Goal: Navigation & Orientation: Find specific page/section

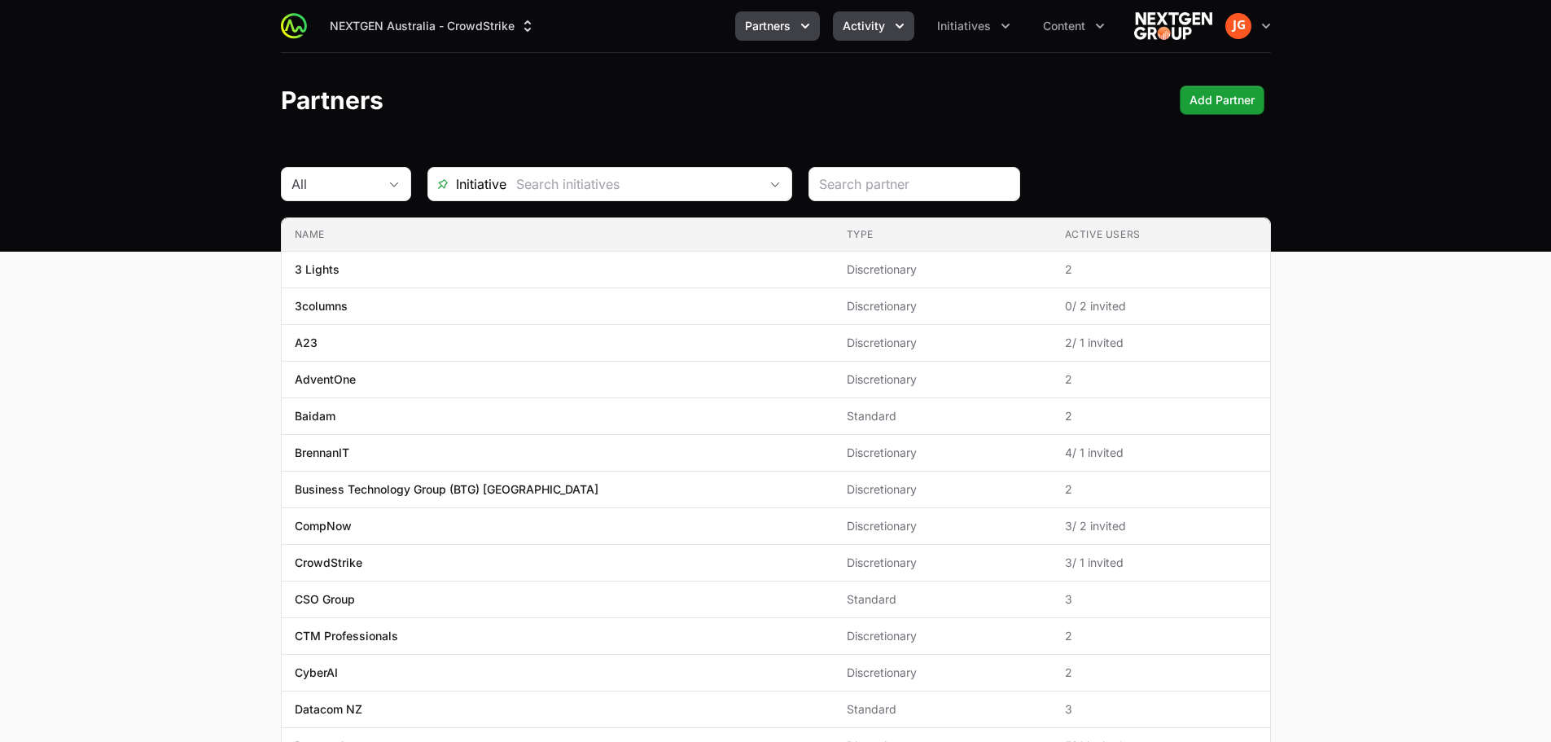
click at [896, 25] on icon "Activity menu" at bounding box center [899, 26] width 16 height 16
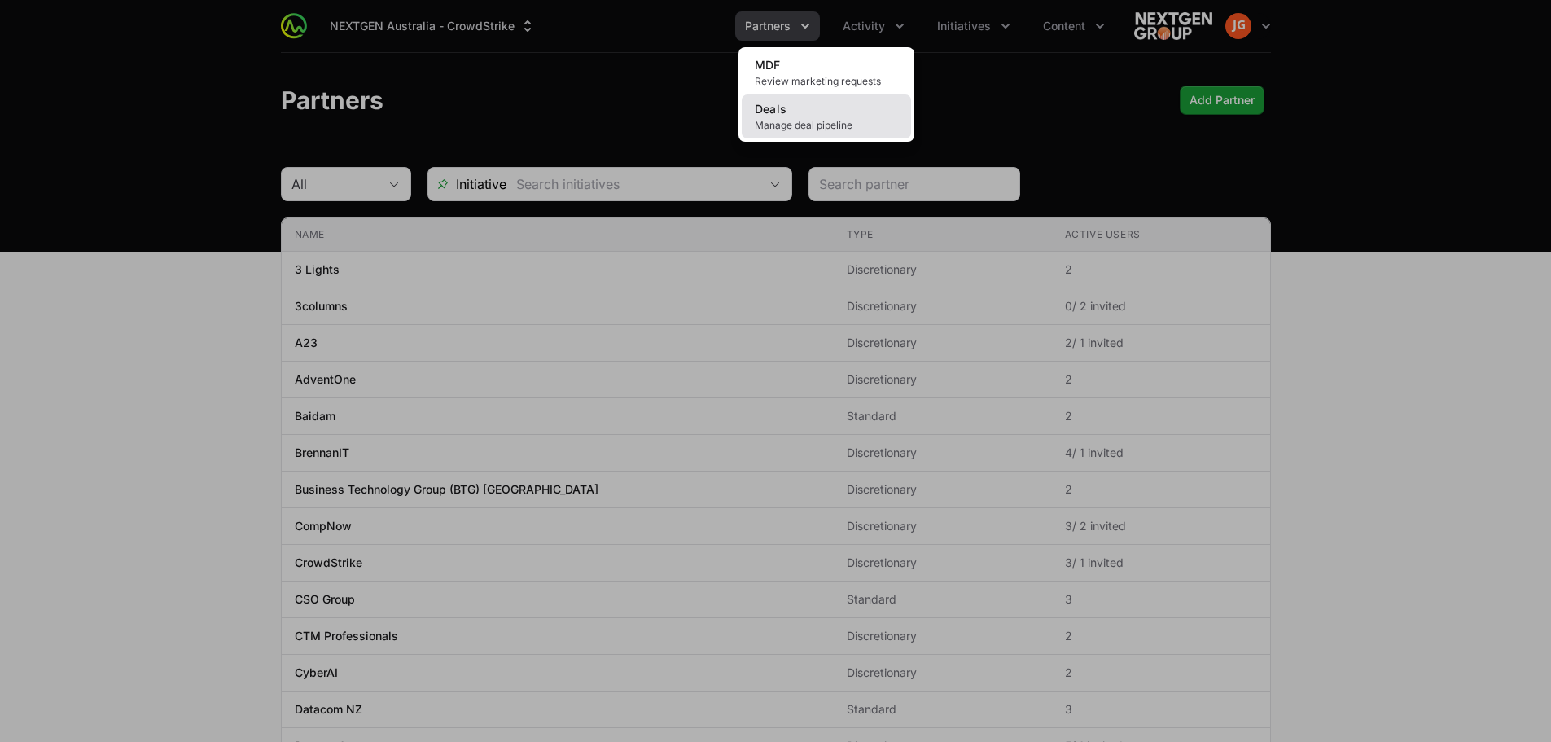
click at [860, 112] on link "Deals Manage deal pipeline" at bounding box center [826, 116] width 169 height 44
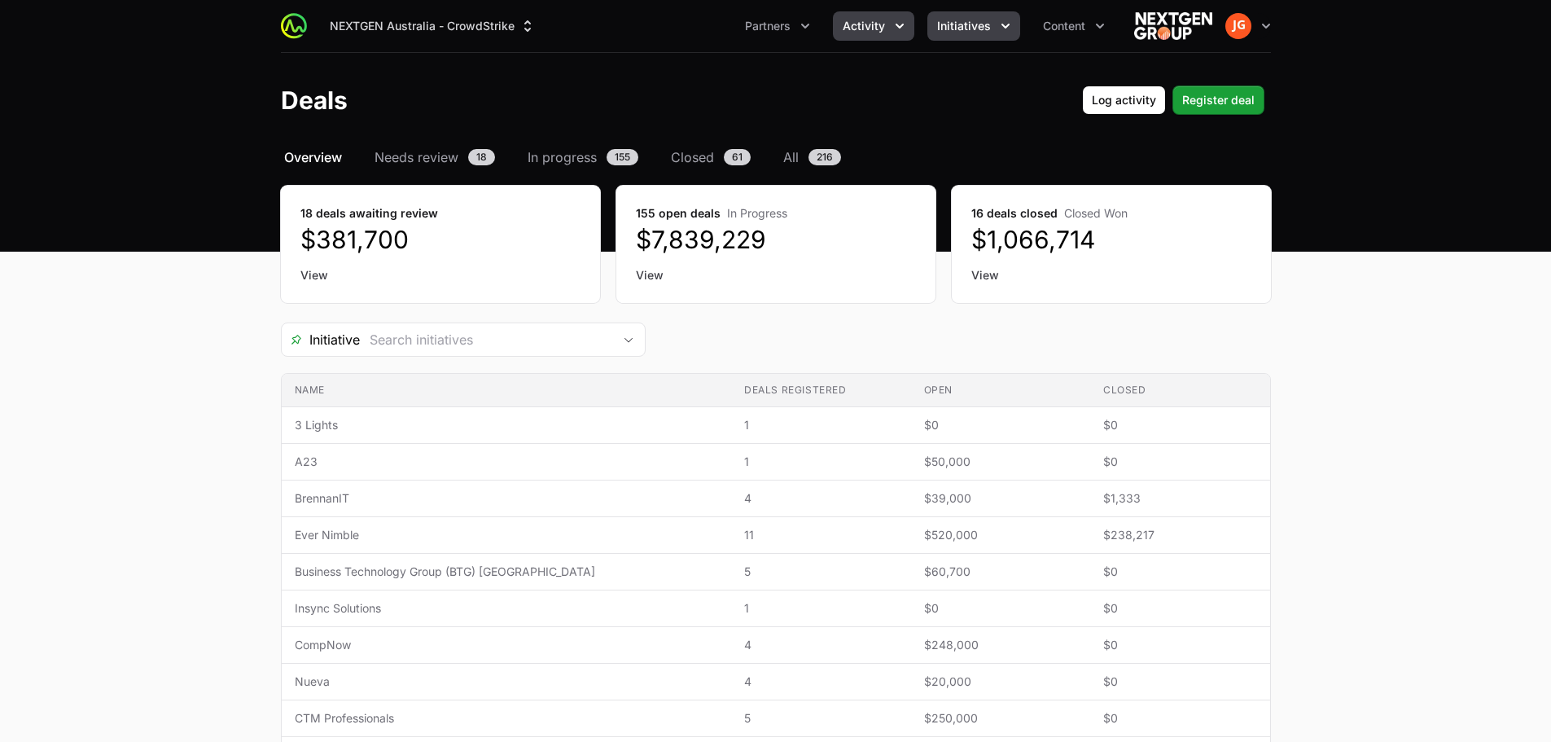
click at [1005, 28] on icon "Initiatives menu" at bounding box center [1005, 26] width 16 height 16
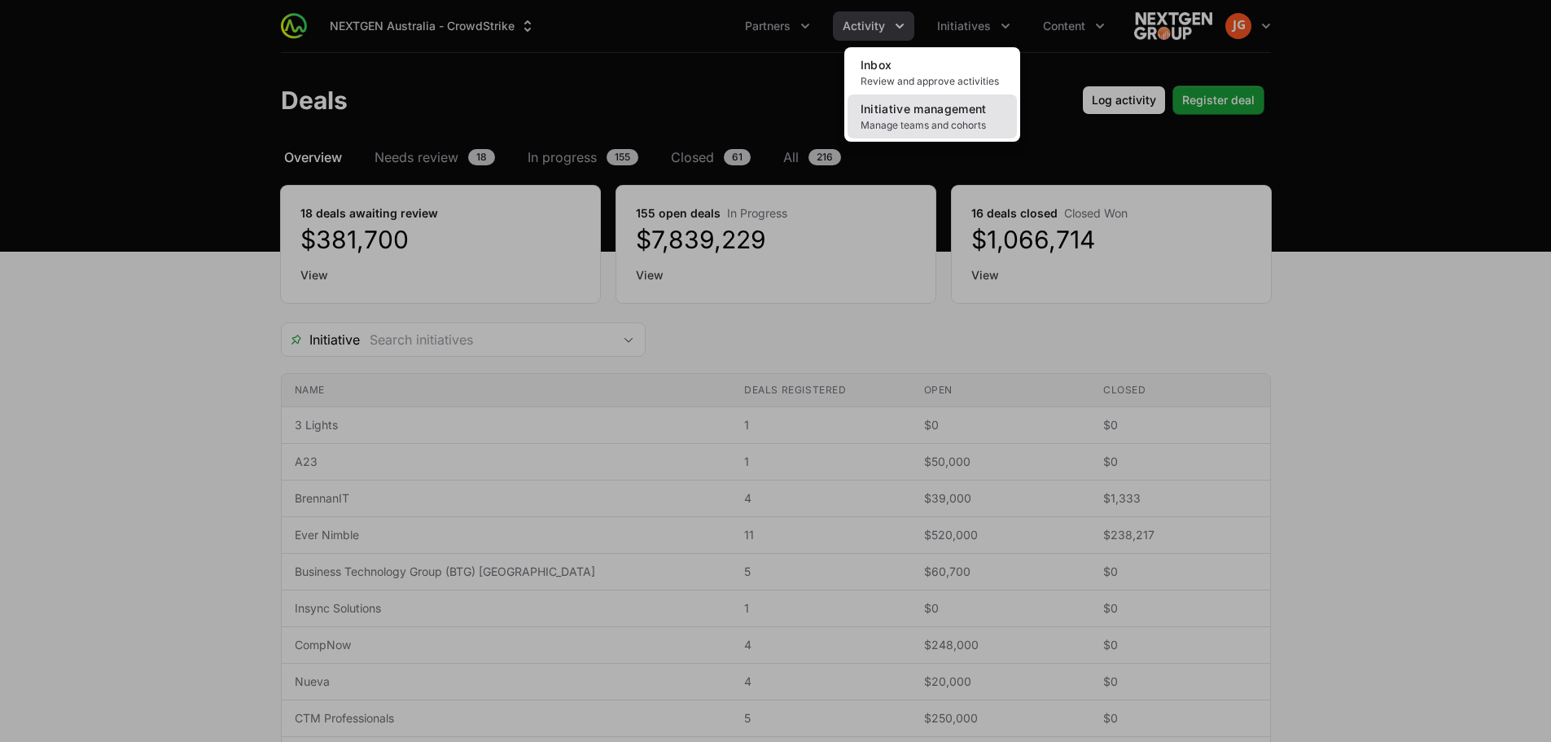
click at [914, 107] on span "Initiative management" at bounding box center [923, 109] width 126 height 14
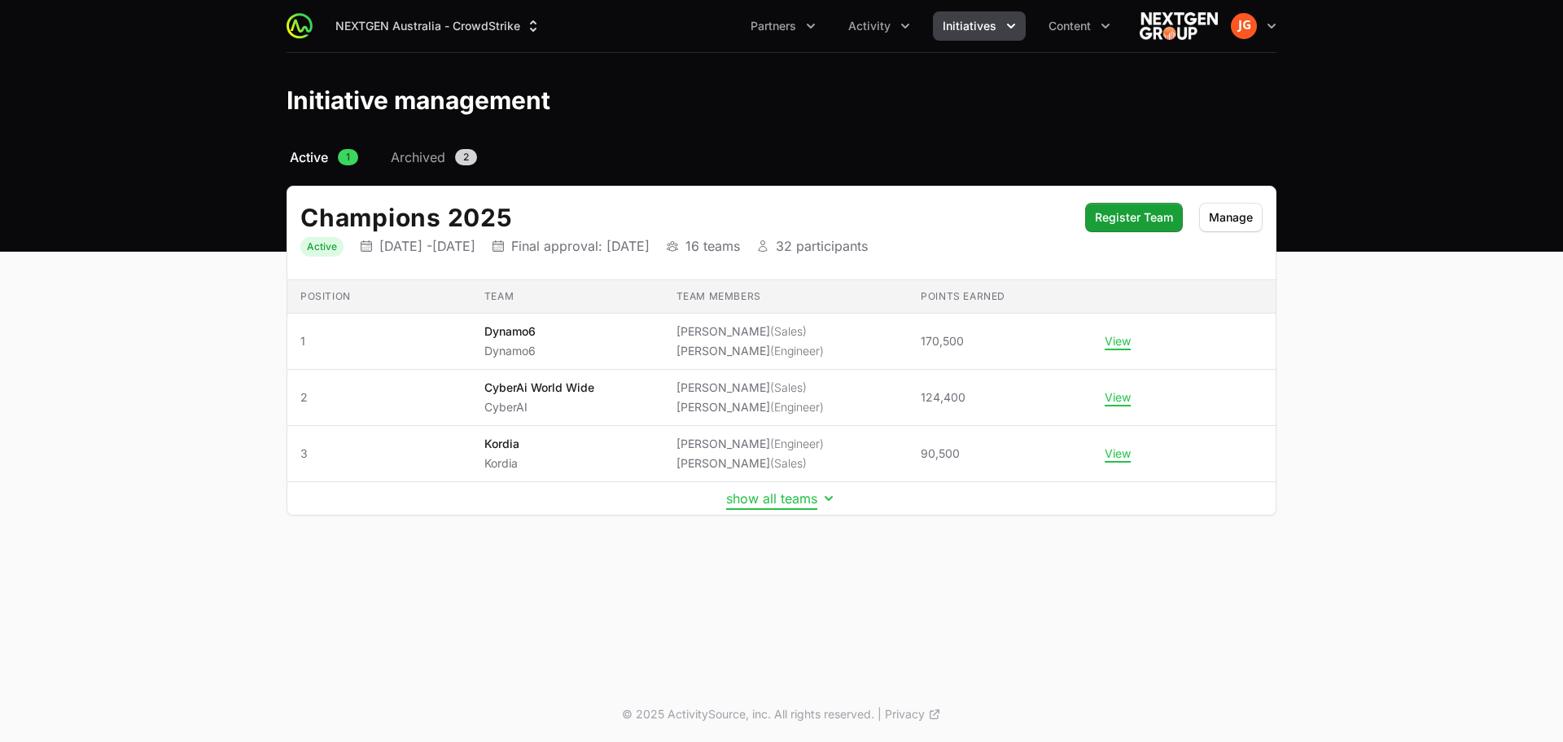
click at [764, 501] on button "show all teams" at bounding box center [781, 498] width 111 height 16
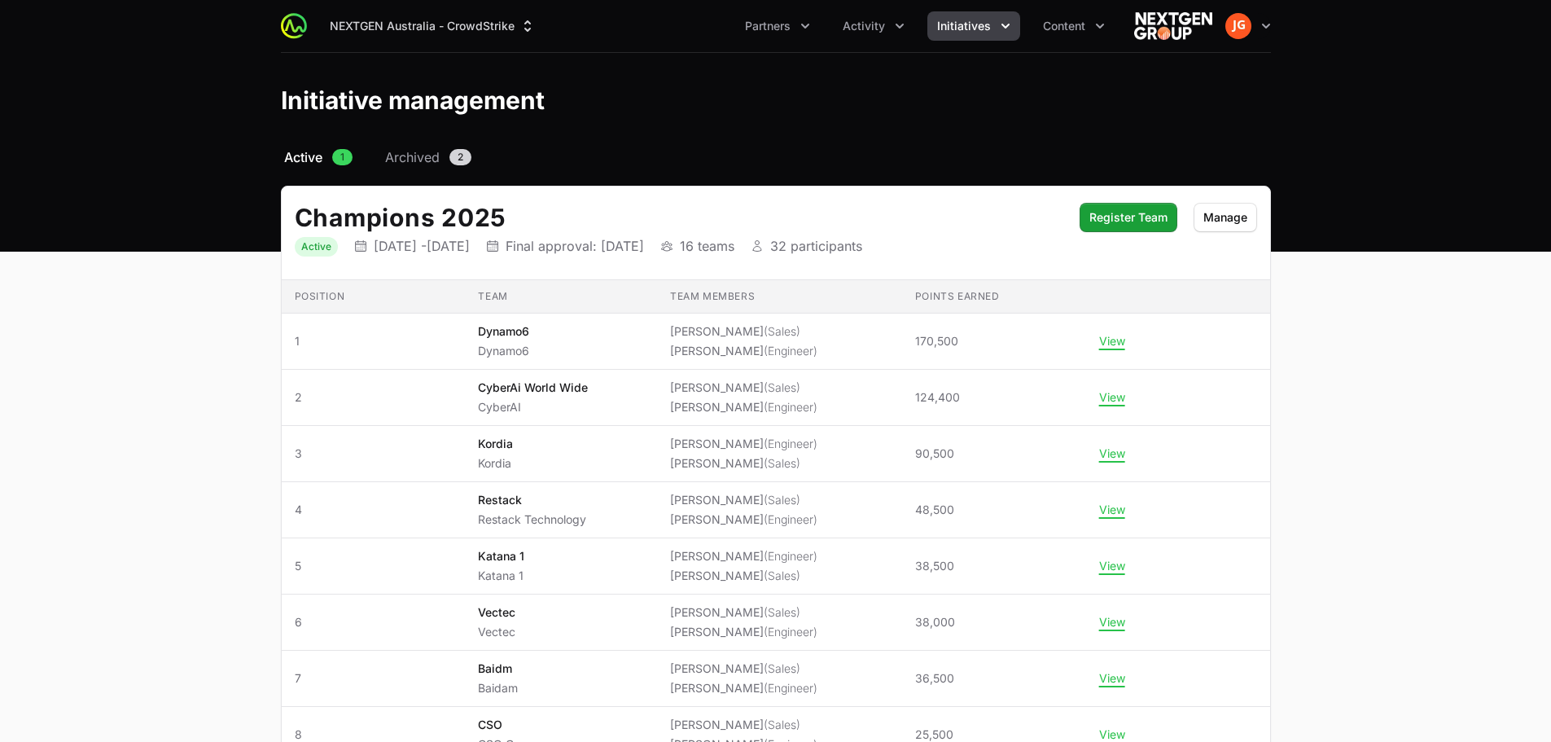
click at [1015, 28] on button "Initiatives" at bounding box center [973, 25] width 93 height 29
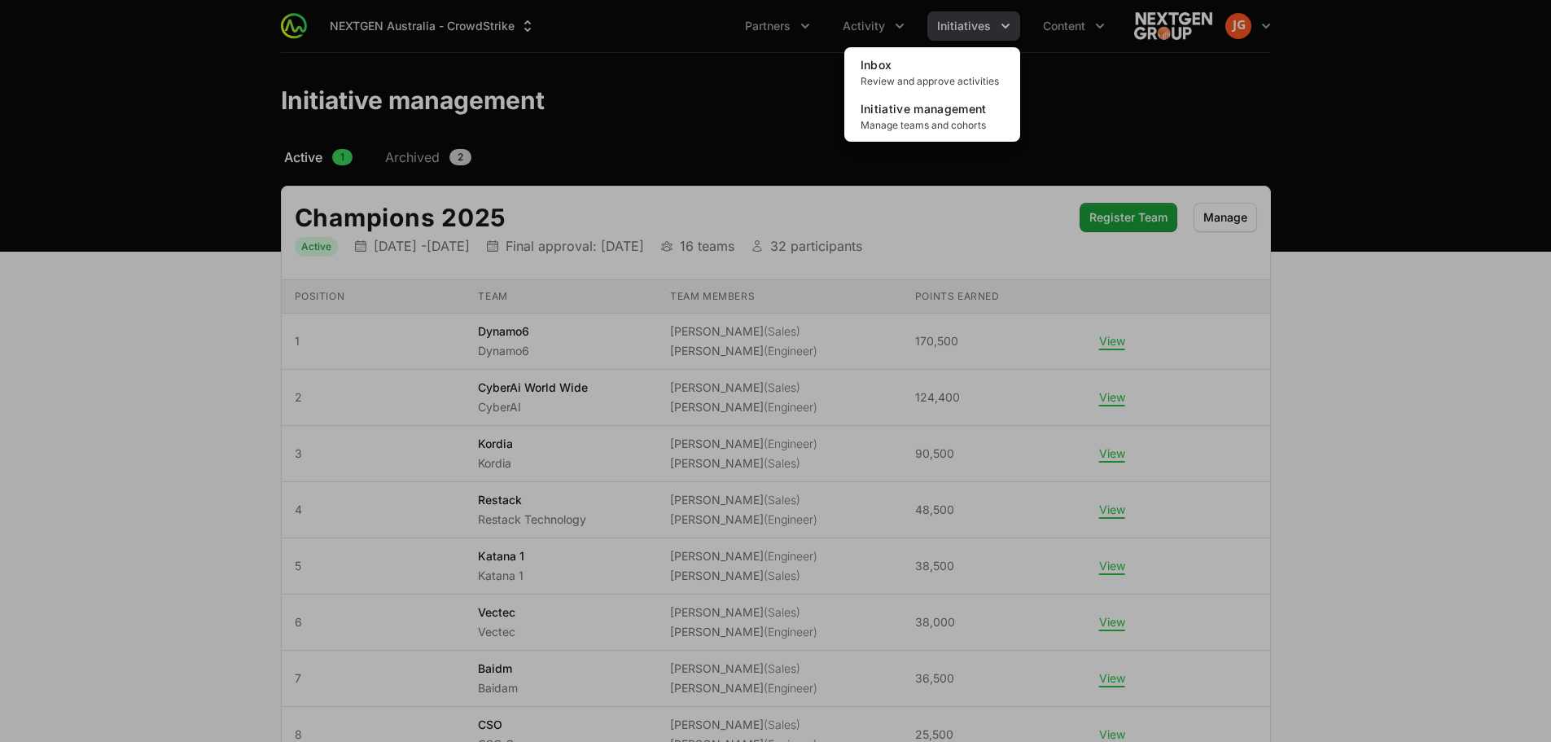
click at [873, 26] on div "Initiatives menu" at bounding box center [775, 371] width 1551 height 742
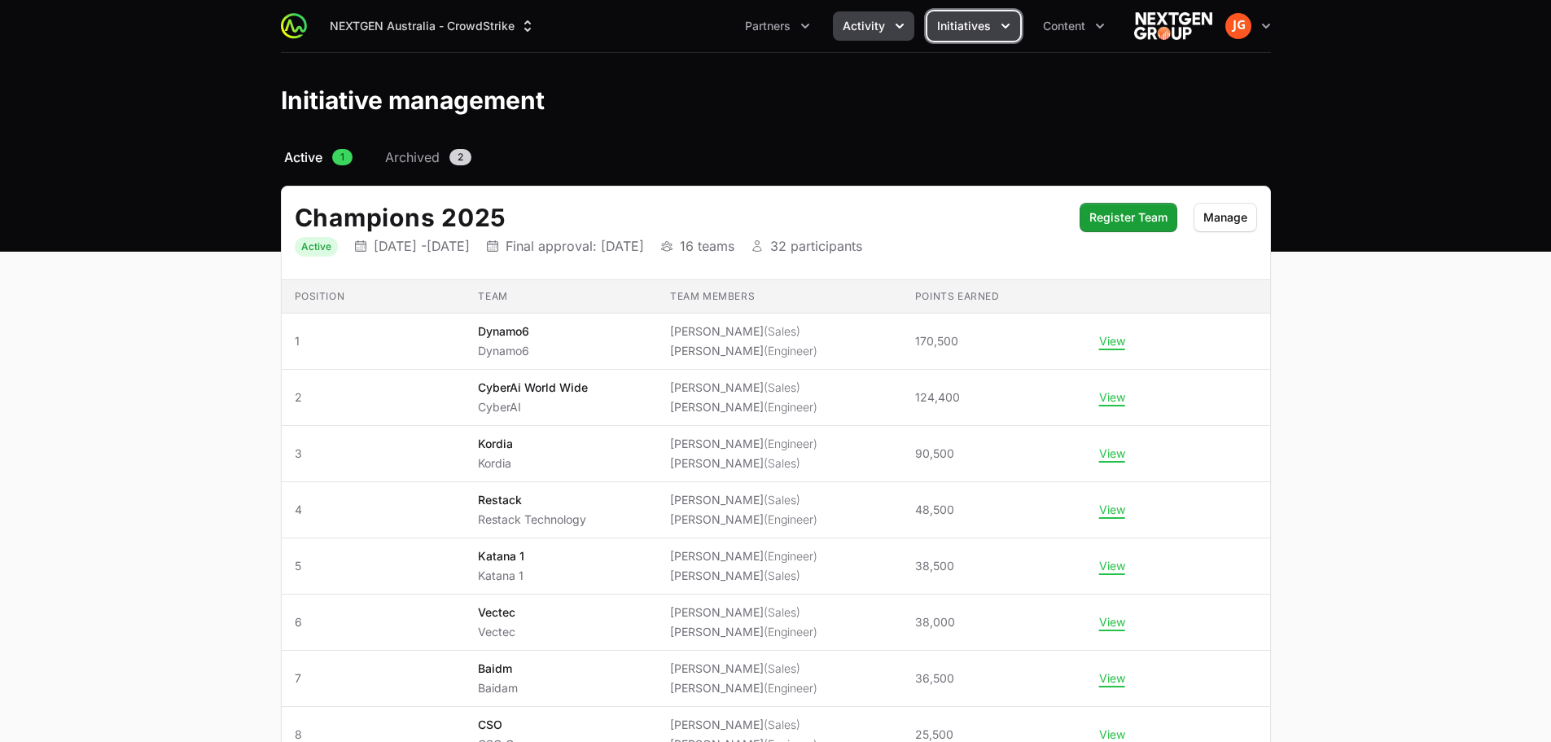
click at [874, 26] on span "Activity" at bounding box center [864, 26] width 42 height 16
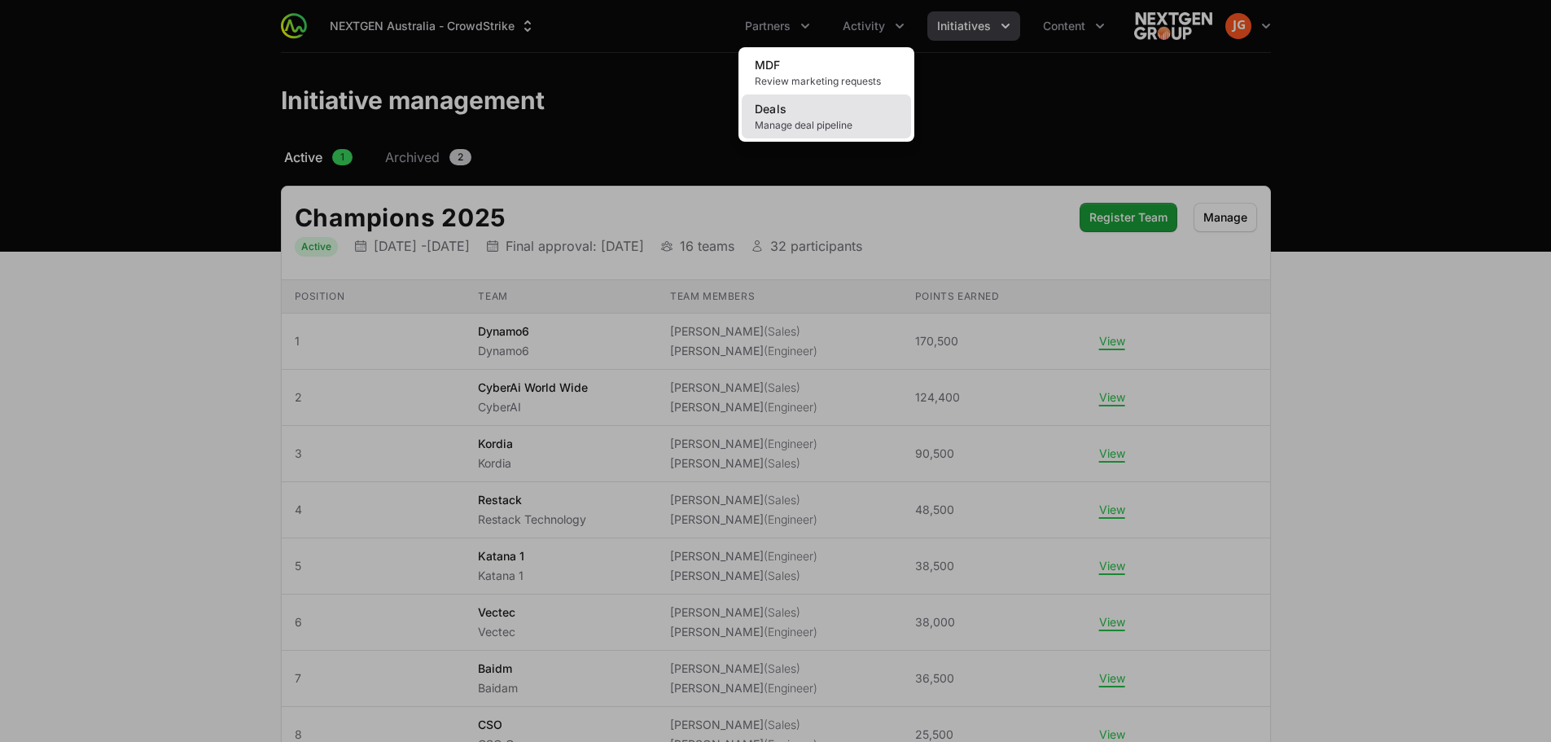
click at [839, 108] on link "Deals Manage deal pipeline" at bounding box center [826, 116] width 169 height 44
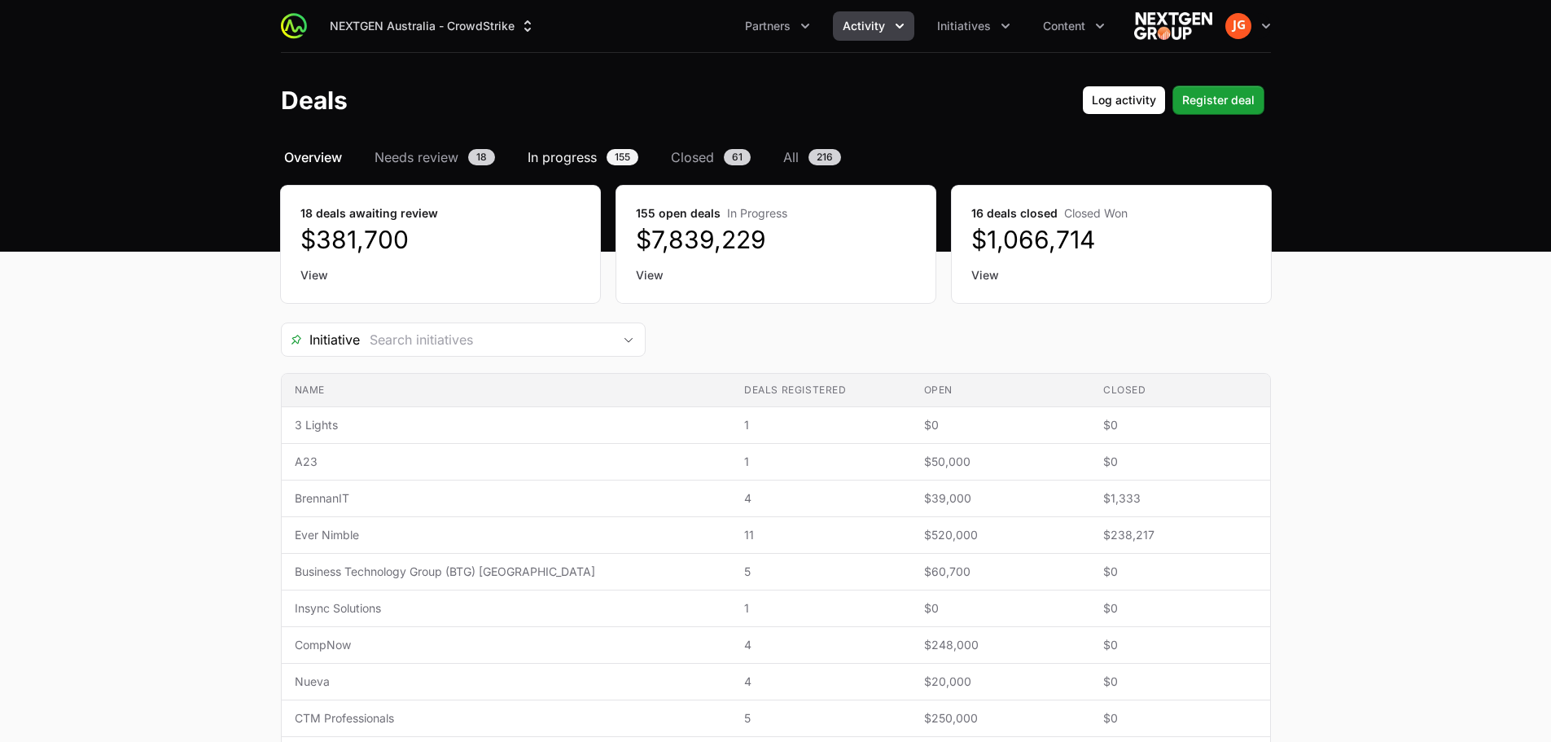
click at [577, 153] on span "In progress" at bounding box center [562, 157] width 69 height 20
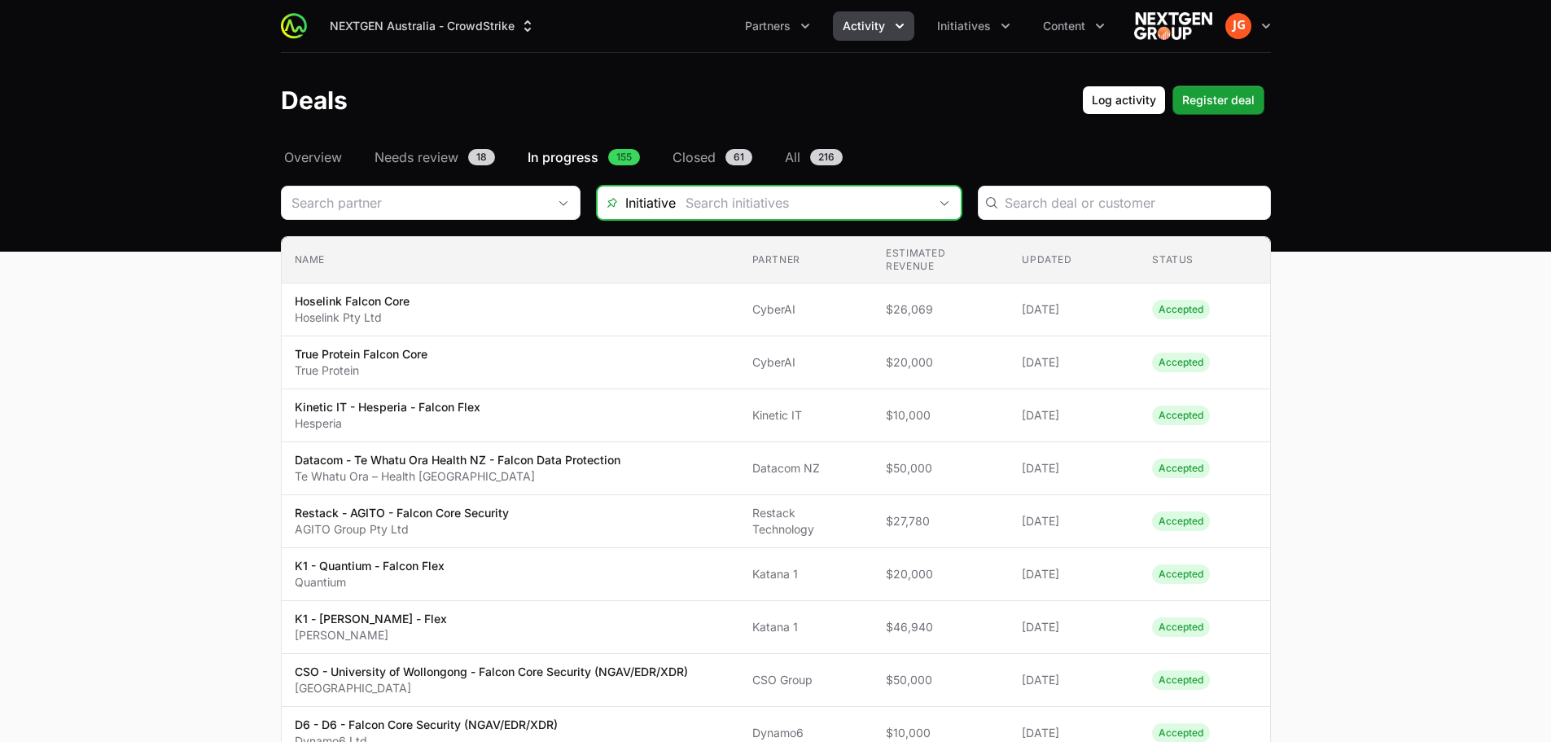
click at [947, 203] on icon "Open" at bounding box center [944, 203] width 13 height 6
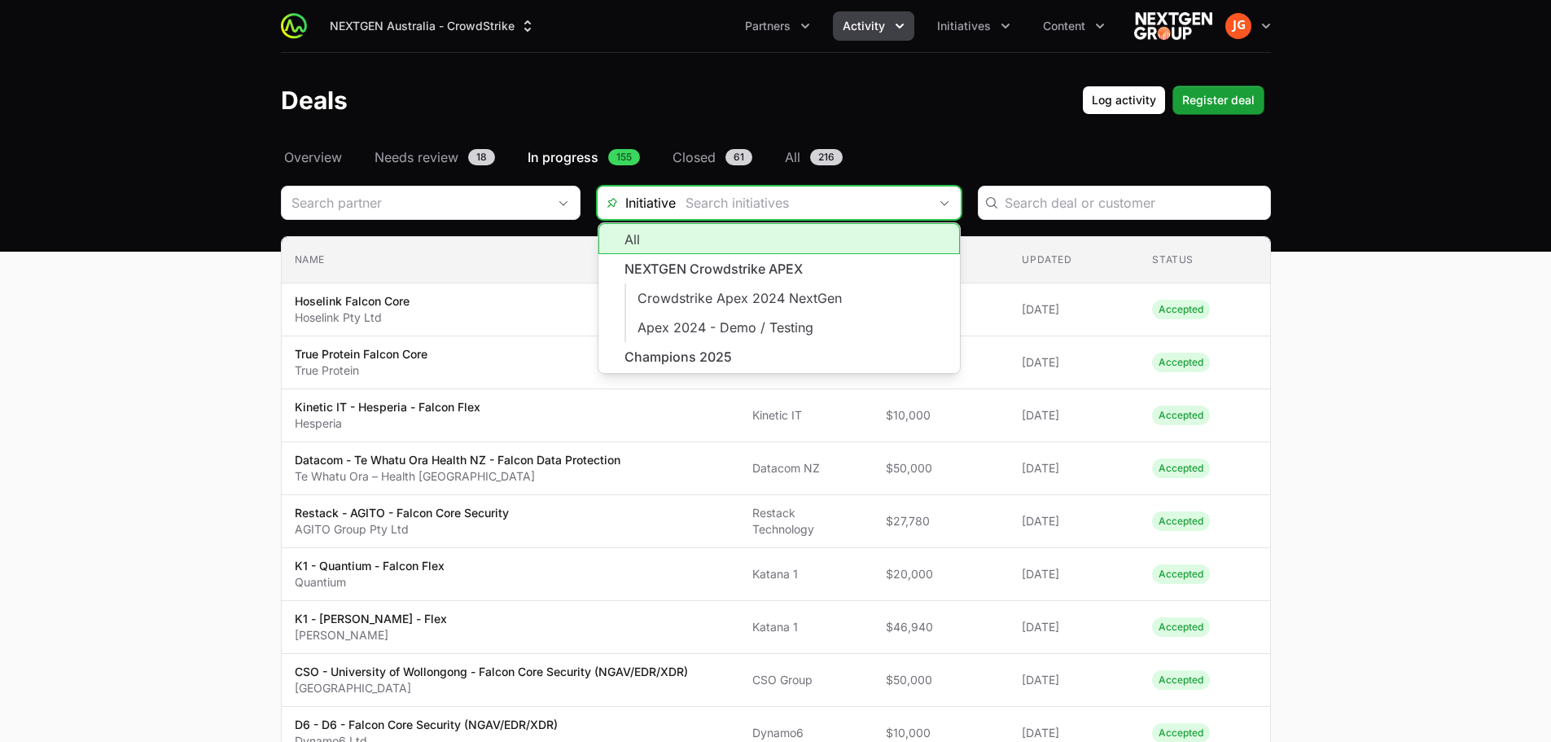
click at [947, 203] on icon "Close" at bounding box center [944, 203] width 13 height 6
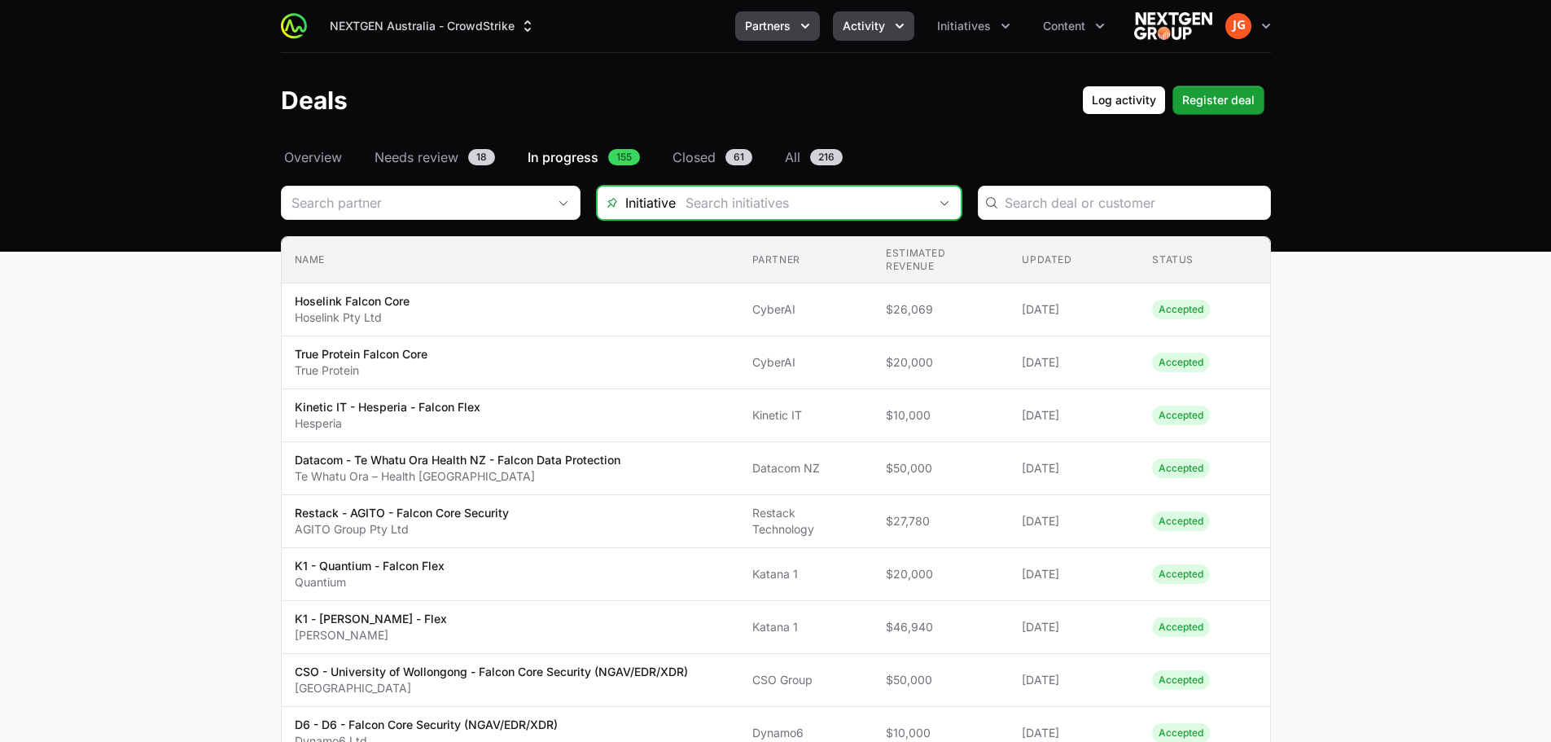
click at [778, 26] on span "Partners" at bounding box center [768, 26] width 46 height 16
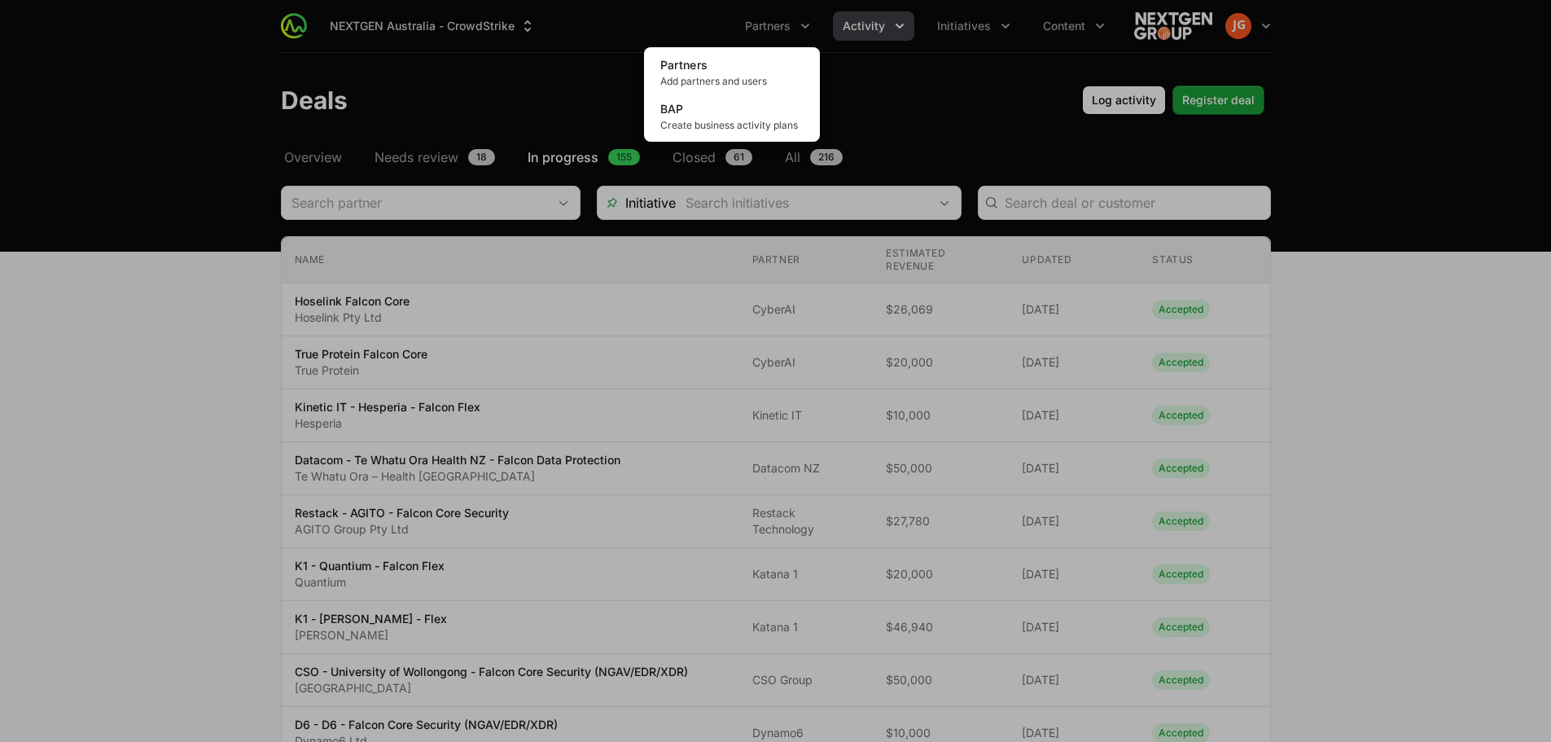
click at [786, 28] on div "Partners menu" at bounding box center [775, 371] width 1551 height 742
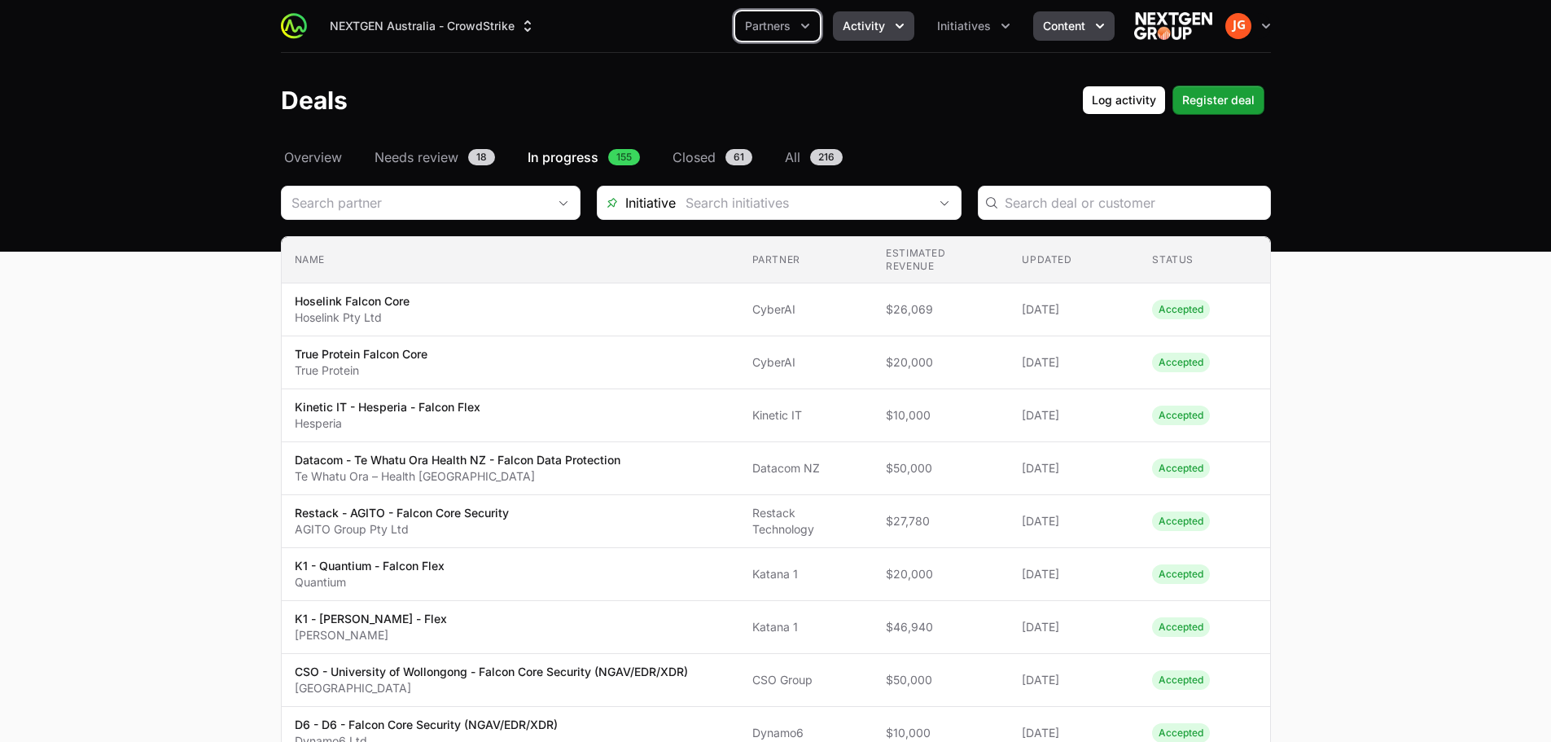
click at [1050, 24] on span "Content" at bounding box center [1064, 26] width 42 height 16
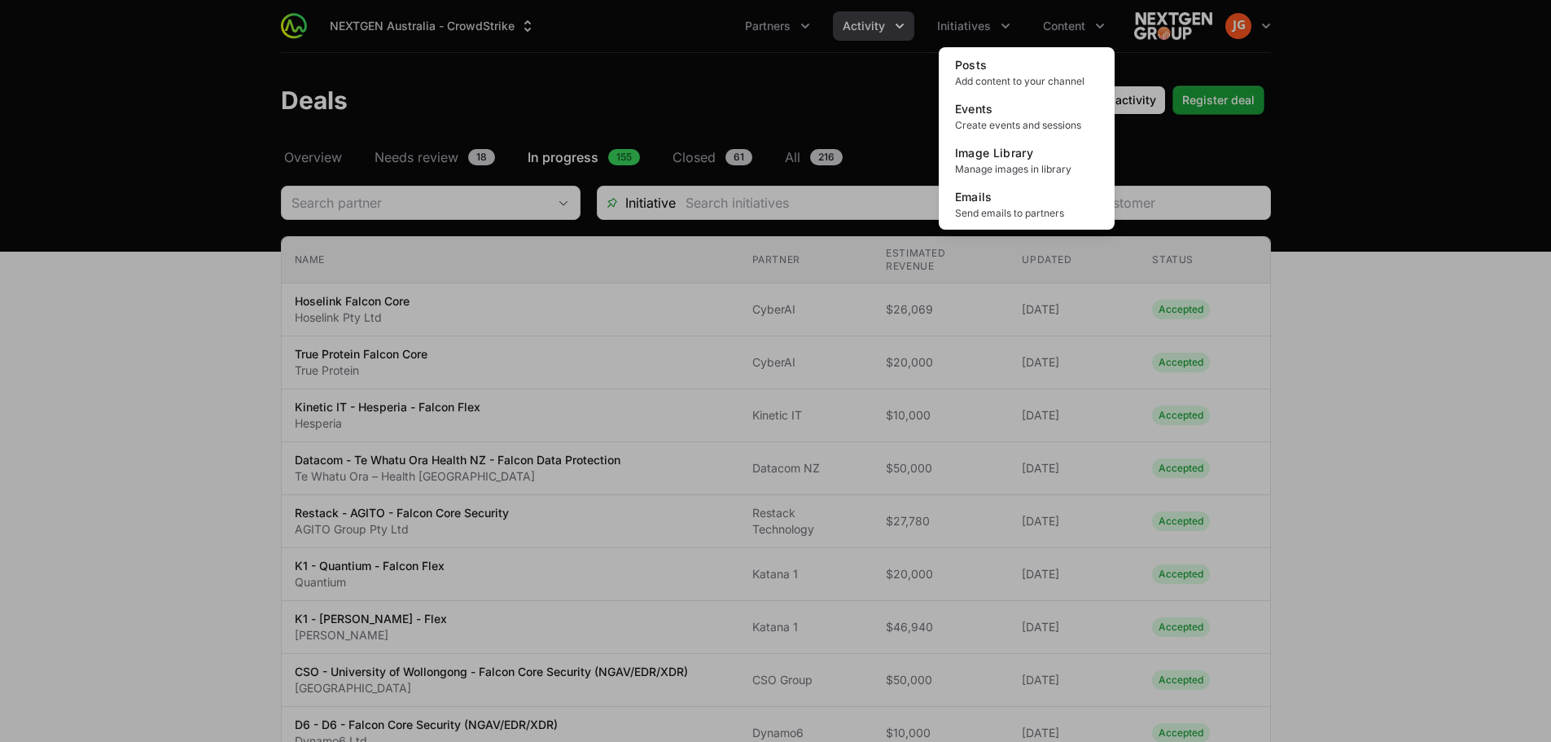
click at [1053, 28] on div "Content menu" at bounding box center [775, 371] width 1551 height 742
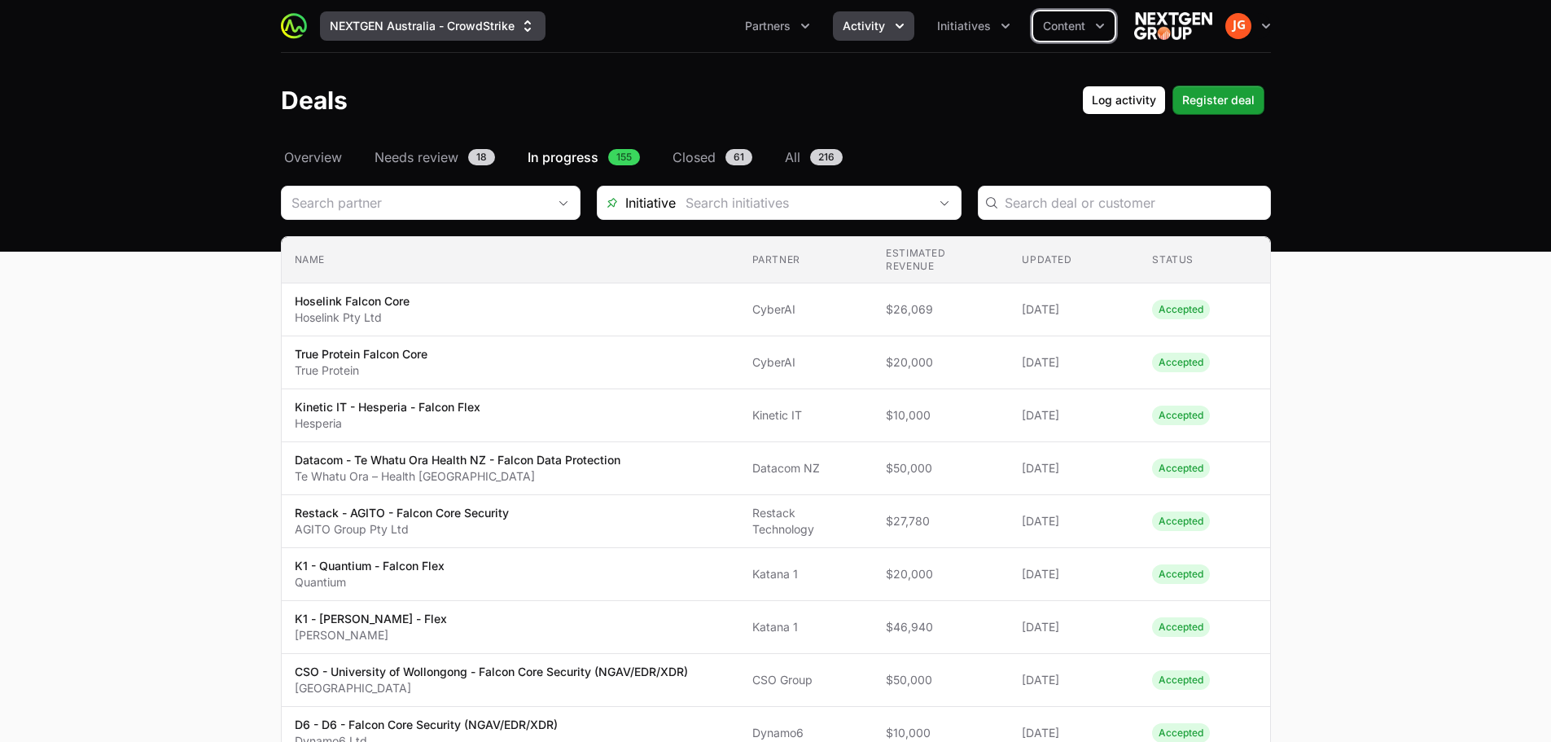
click at [484, 29] on button "NEXTGEN Australia - CrowdStrike" at bounding box center [432, 25] width 225 height 29
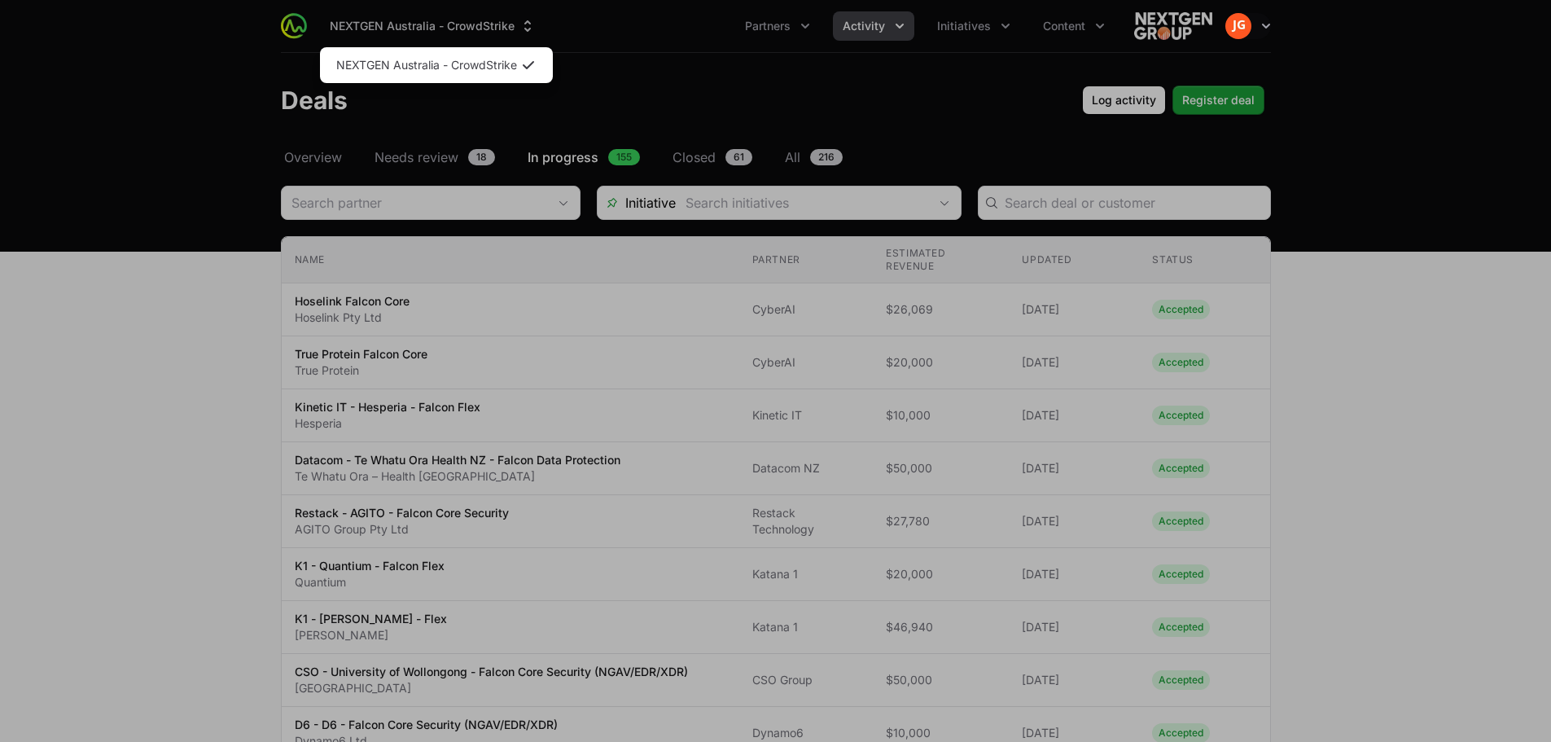
click at [485, 27] on div "Supplier switch menu" at bounding box center [775, 371] width 1551 height 742
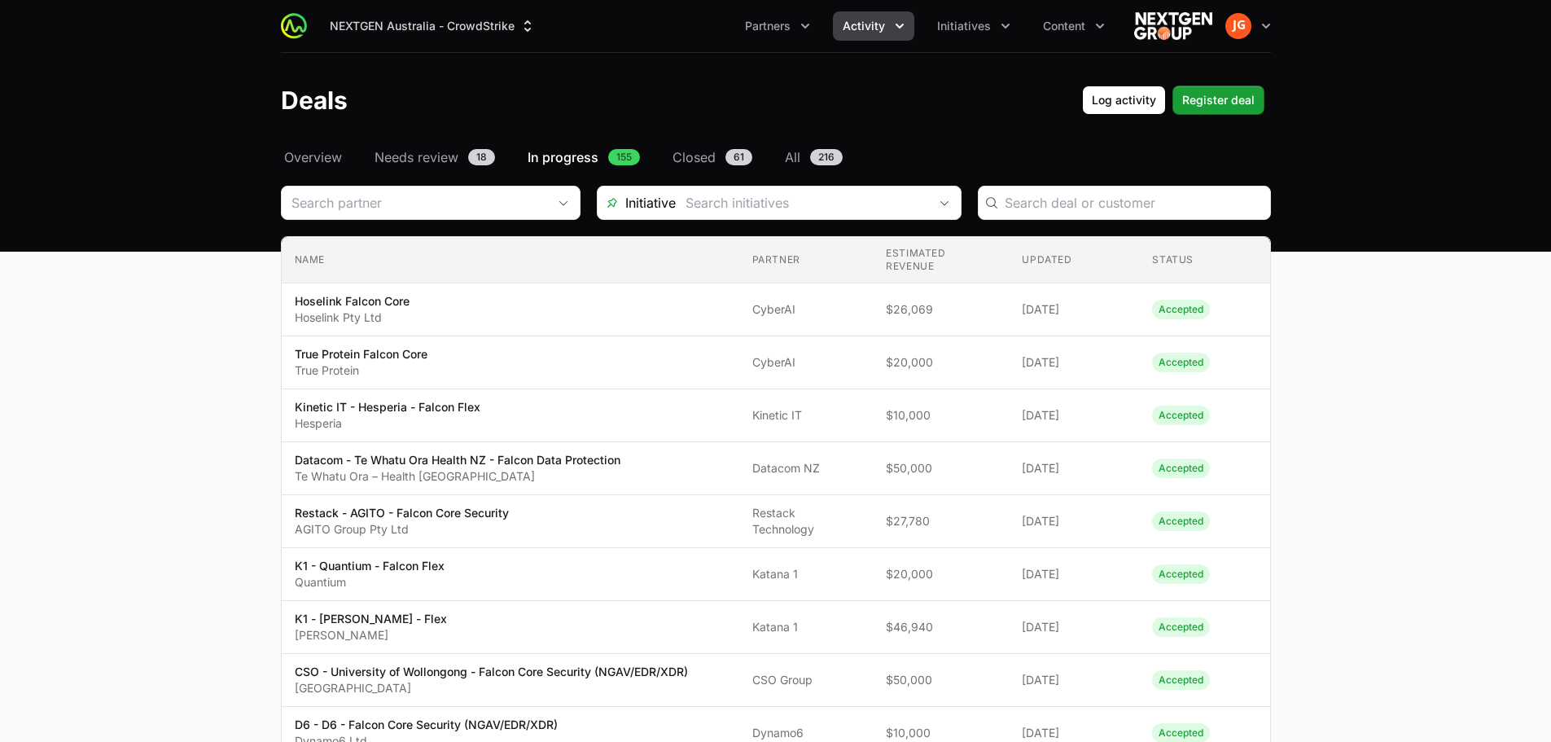
click at [768, 256] on th "Partner" at bounding box center [806, 260] width 134 height 46
click at [381, 165] on span "Needs review" at bounding box center [416, 157] width 84 height 20
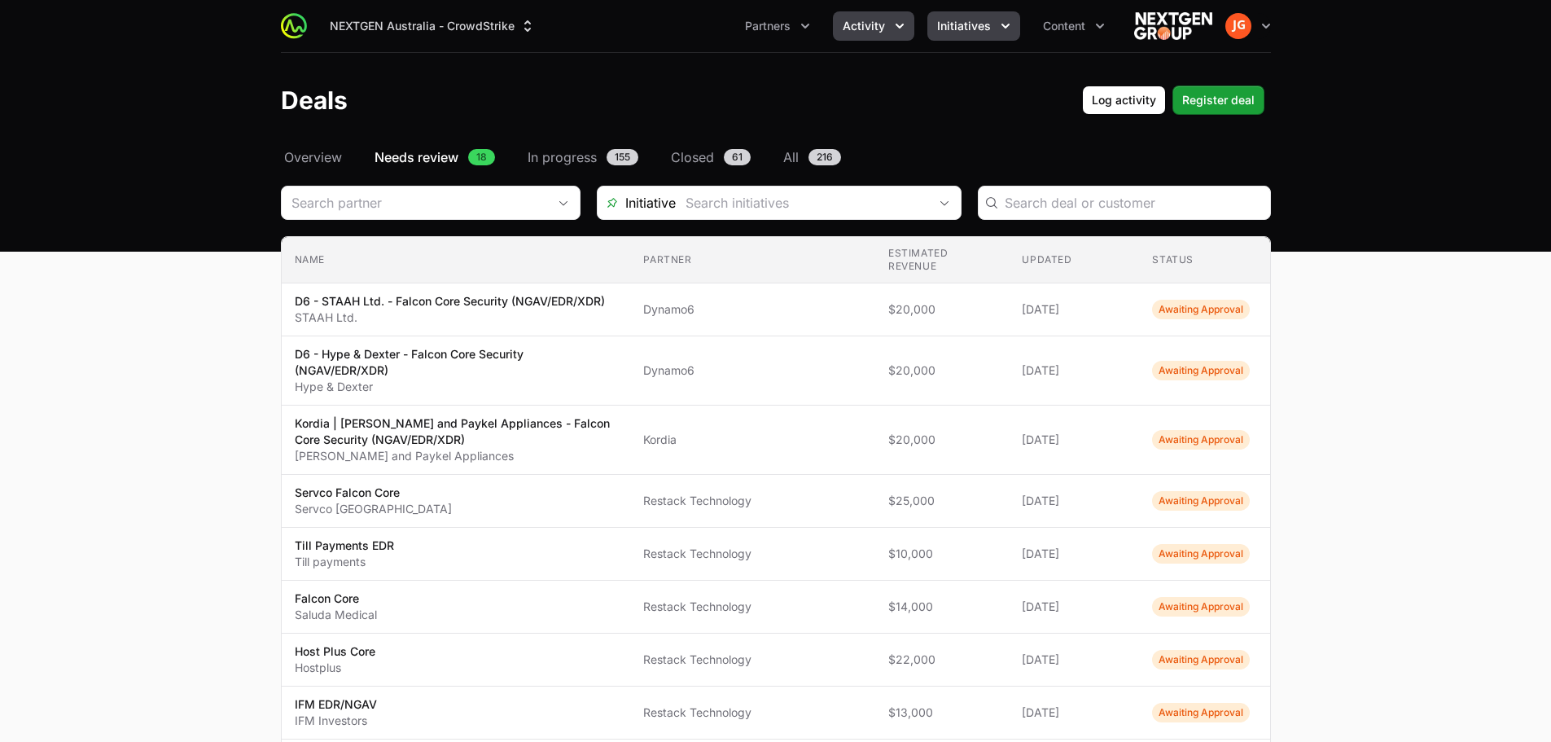
click at [950, 25] on span "Initiatives" at bounding box center [964, 26] width 54 height 16
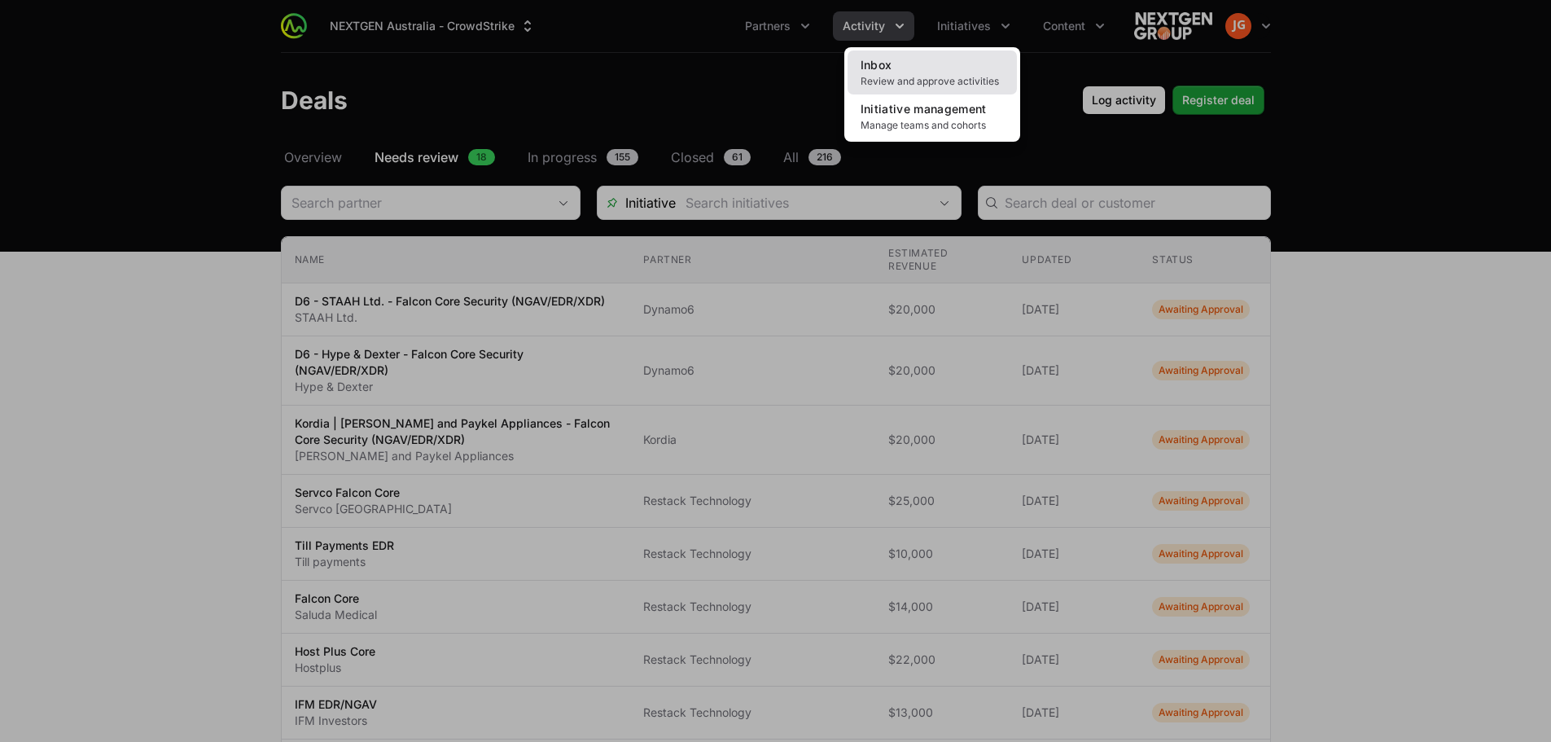
click at [935, 61] on link "Inbox Review and approve activities" at bounding box center [931, 72] width 169 height 44
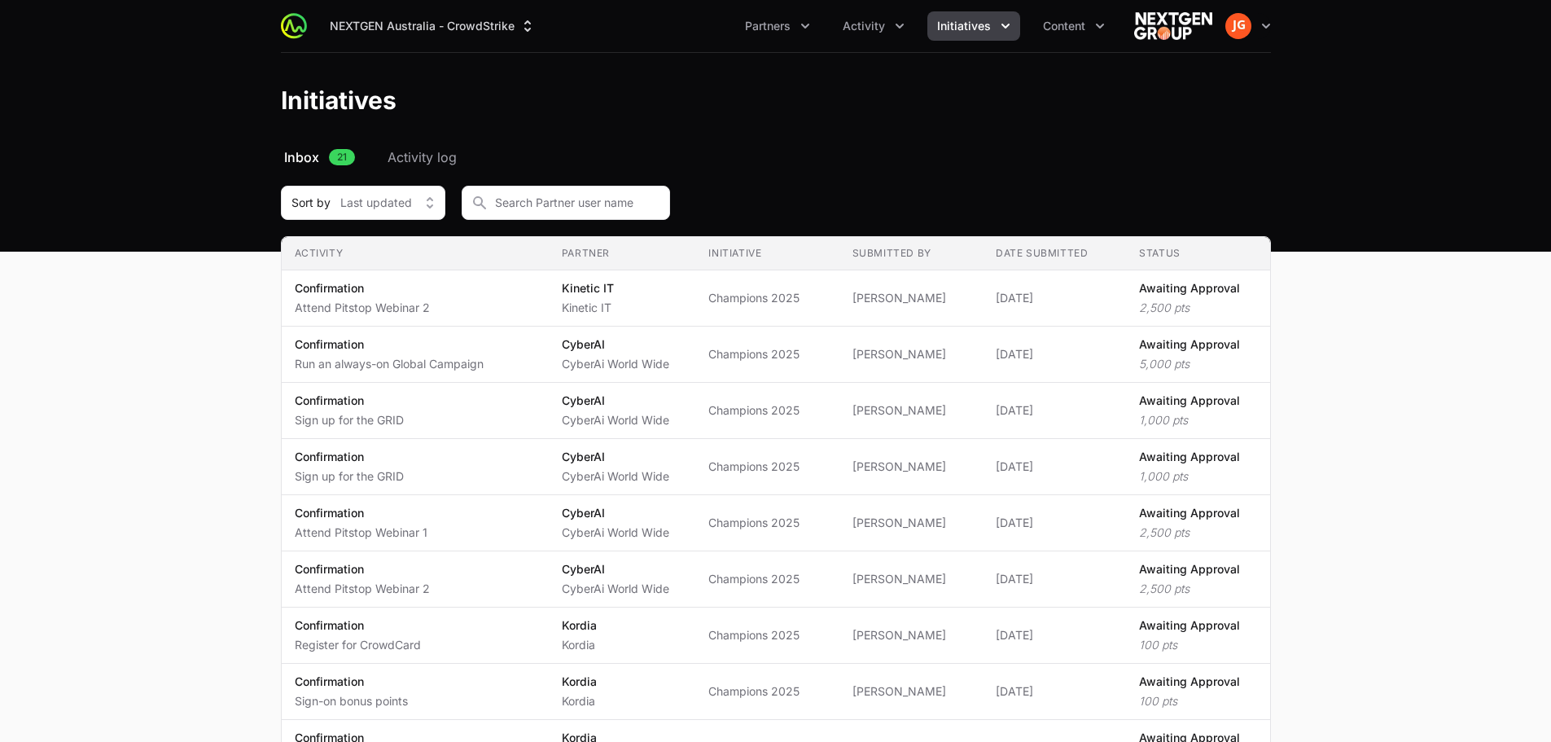
click at [985, 30] on span "Initiatives" at bounding box center [964, 26] width 54 height 16
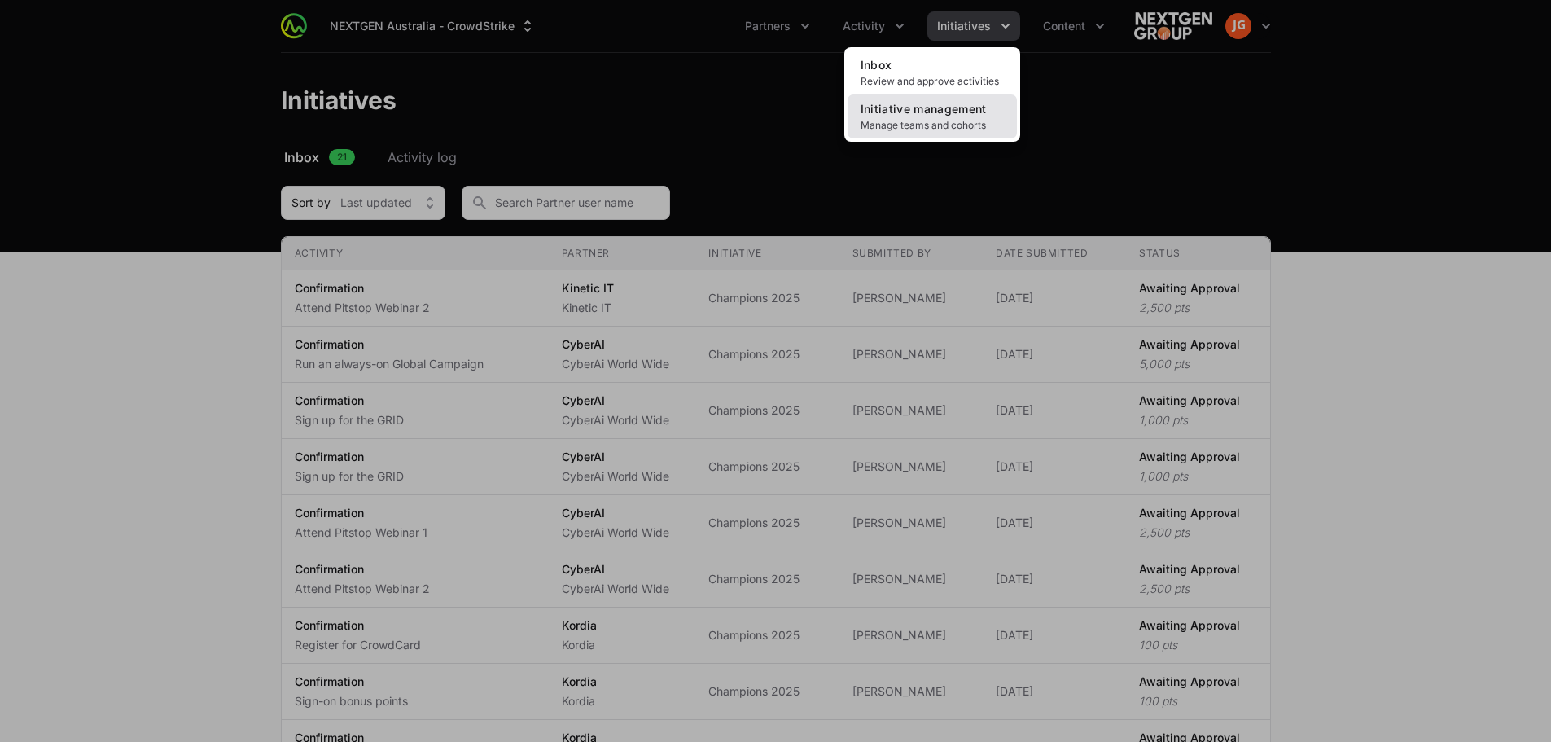
click at [970, 124] on span "Manage teams and cohorts" at bounding box center [931, 125] width 143 height 13
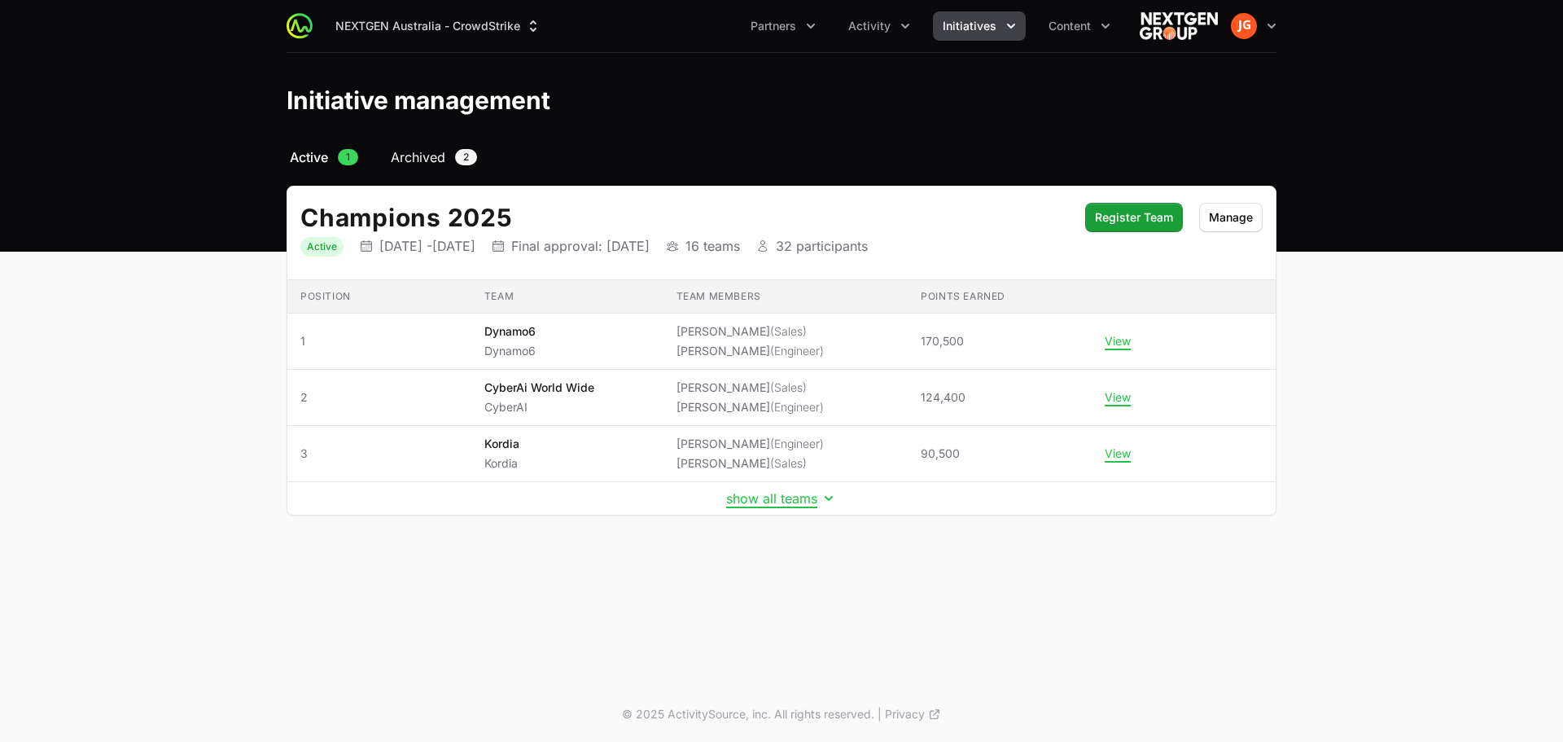
click at [415, 151] on span "Archived" at bounding box center [418, 157] width 55 height 20
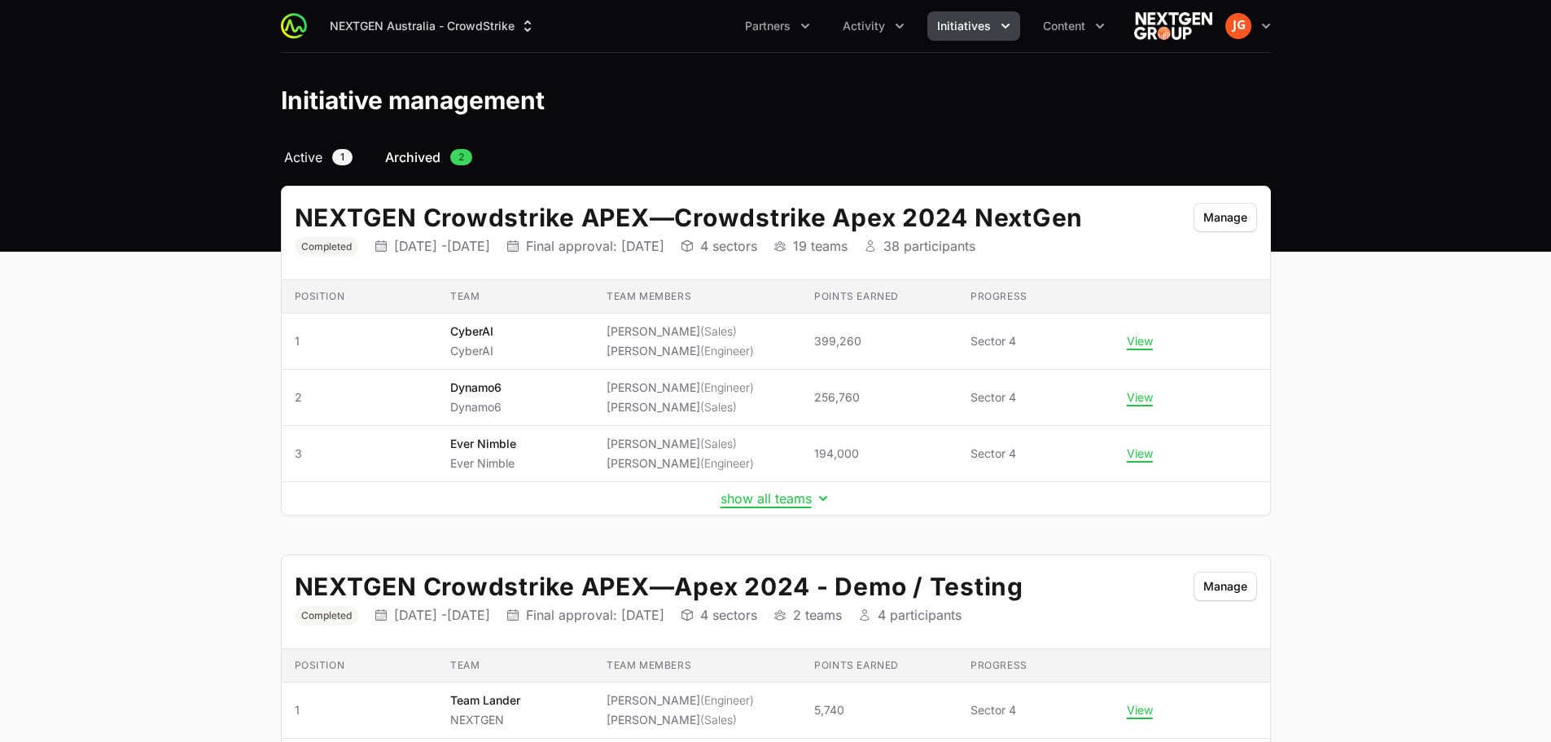
click at [316, 161] on span "Active" at bounding box center [303, 157] width 38 height 20
click at [1086, 24] on button "Content" at bounding box center [1073, 25] width 81 height 29
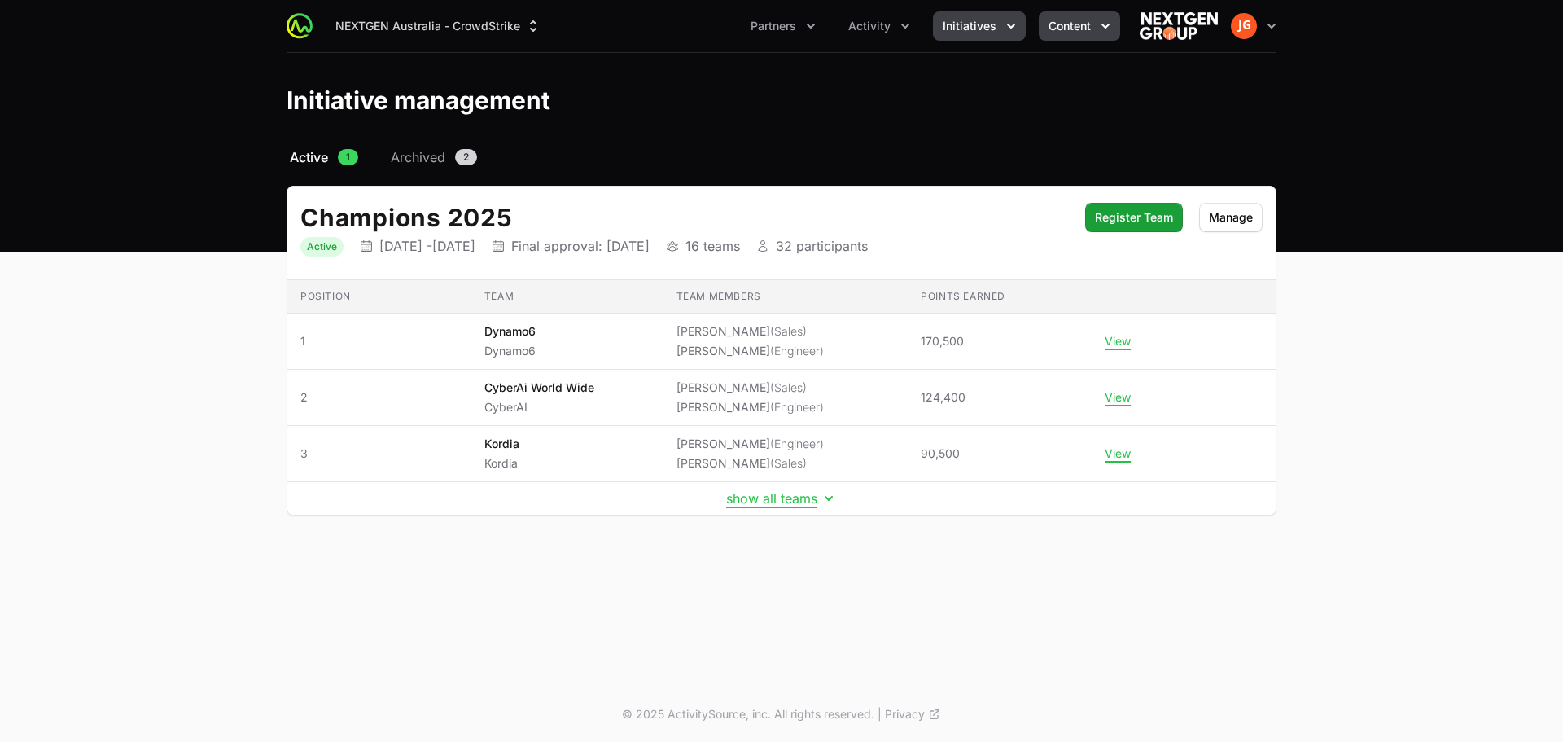
click at [1089, 23] on span "Content" at bounding box center [1069, 26] width 42 height 16
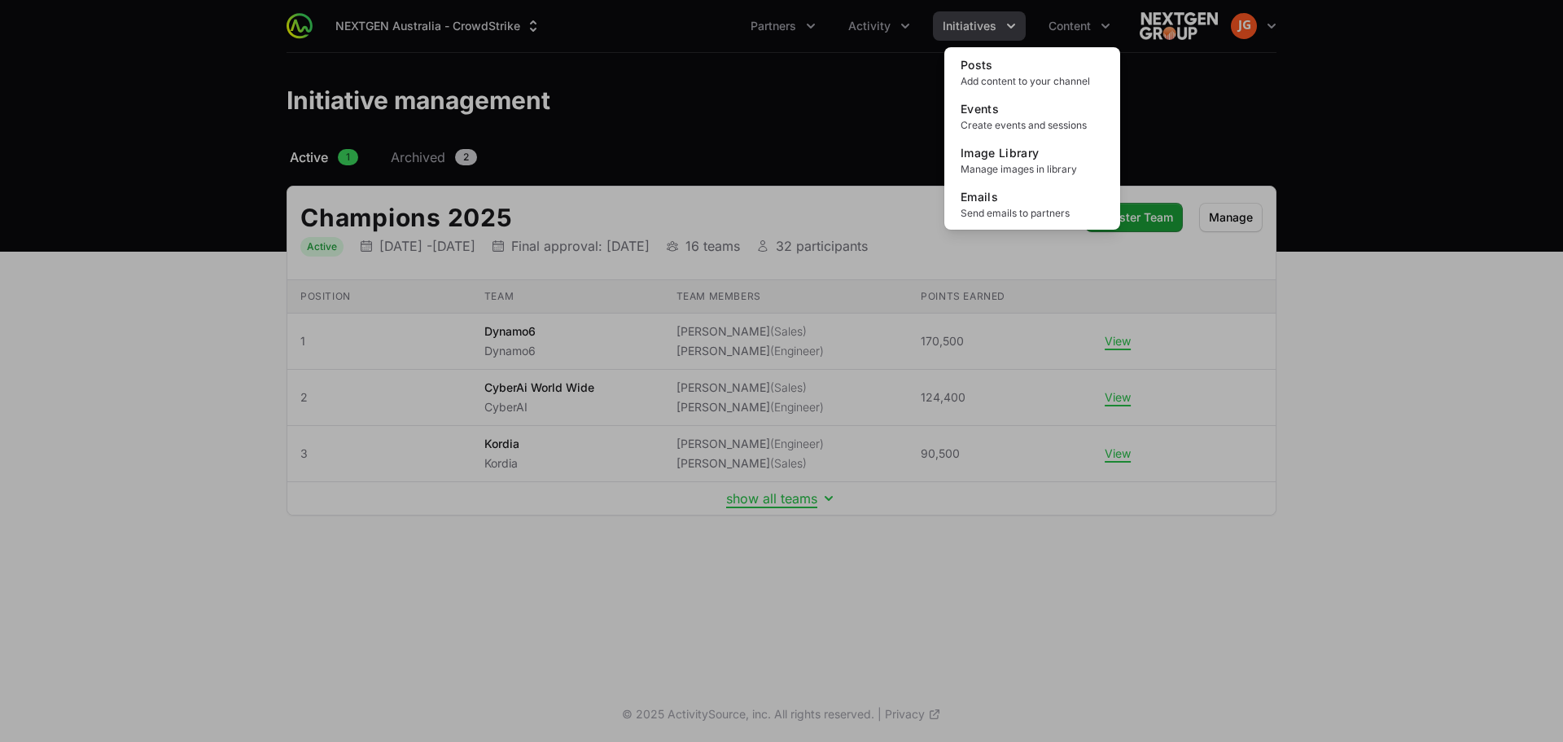
click at [759, 40] on div "Content menu" at bounding box center [781, 371] width 1563 height 742
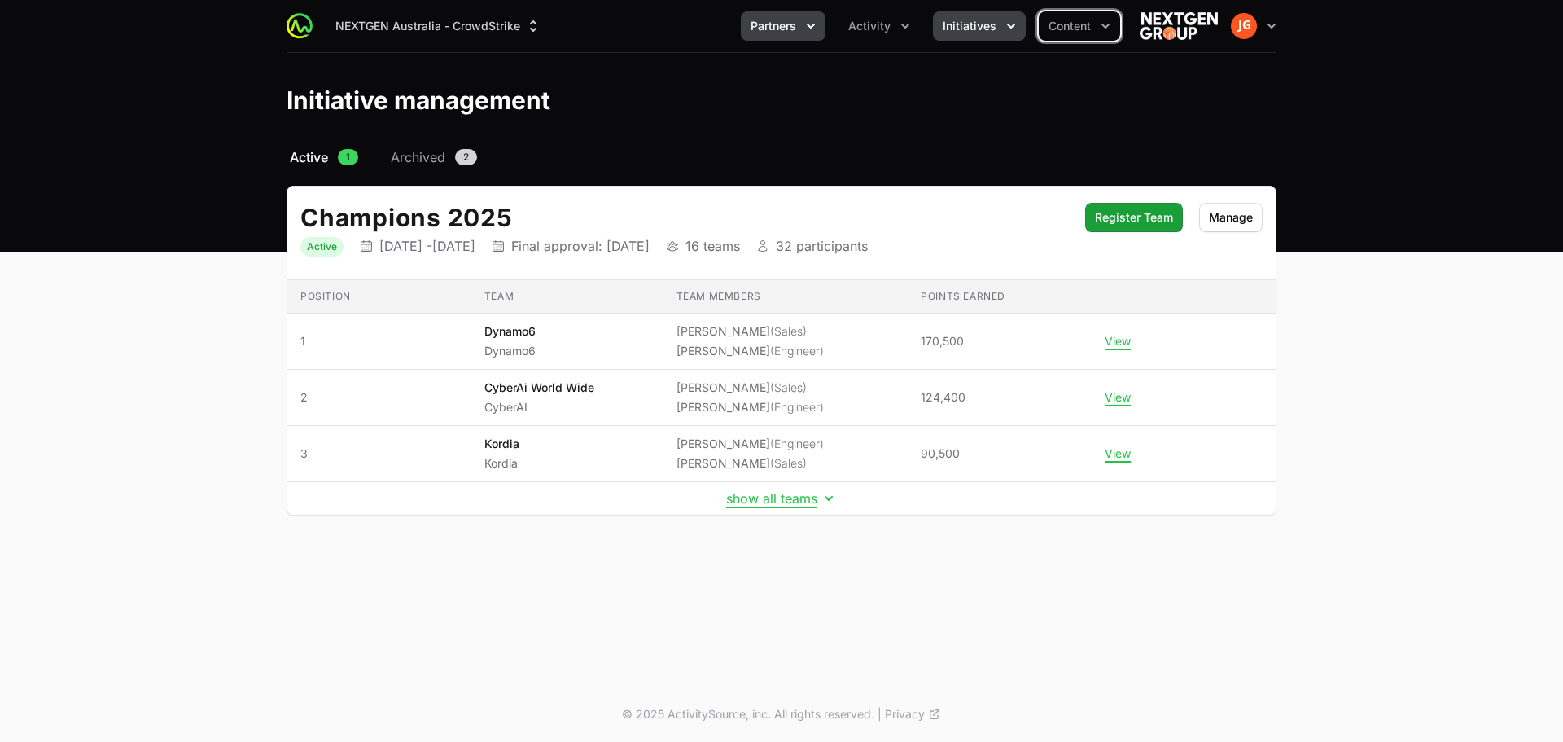
click at [780, 33] on span "Partners" at bounding box center [774, 26] width 46 height 16
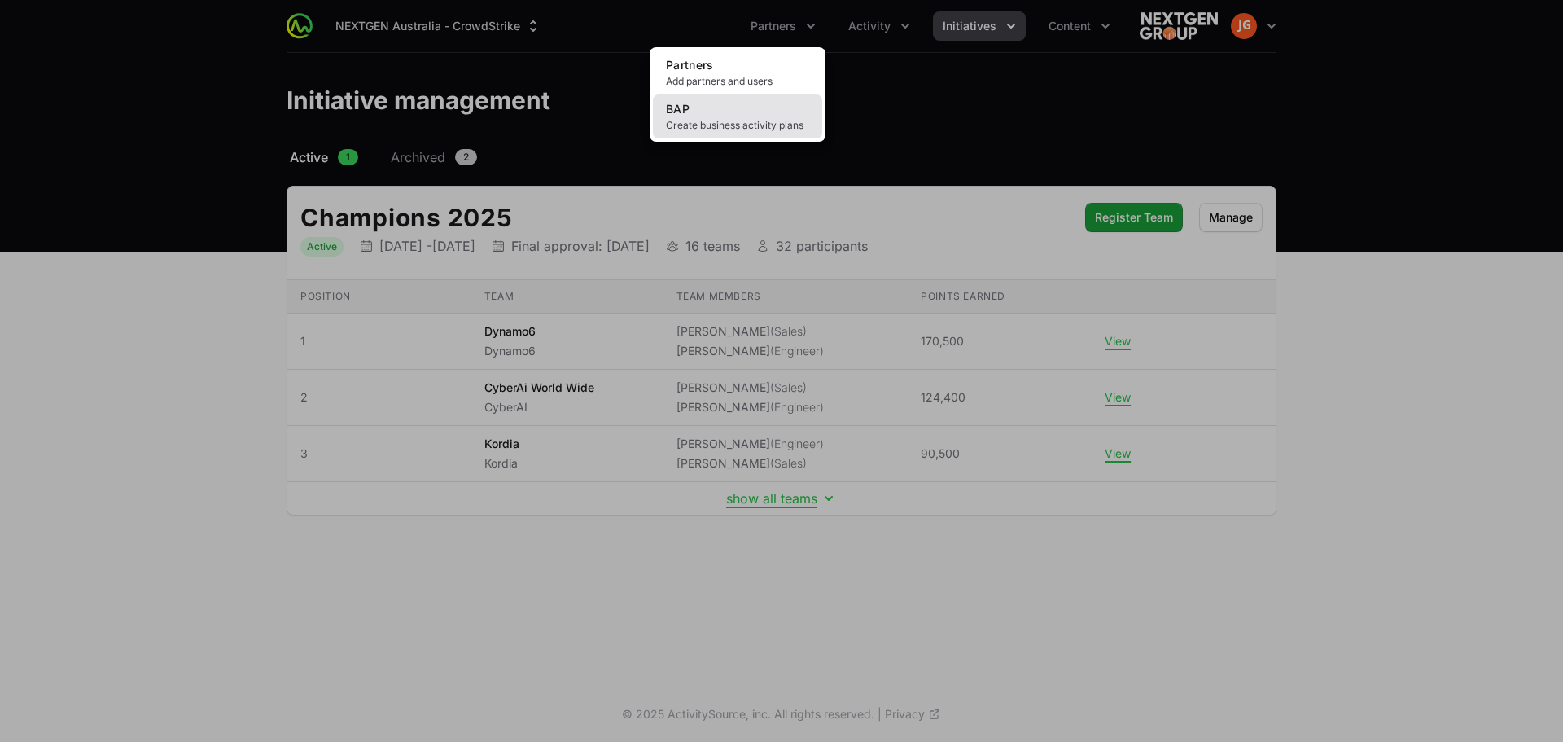
click at [702, 102] on link "BAP Create business activity plans" at bounding box center [737, 116] width 169 height 44
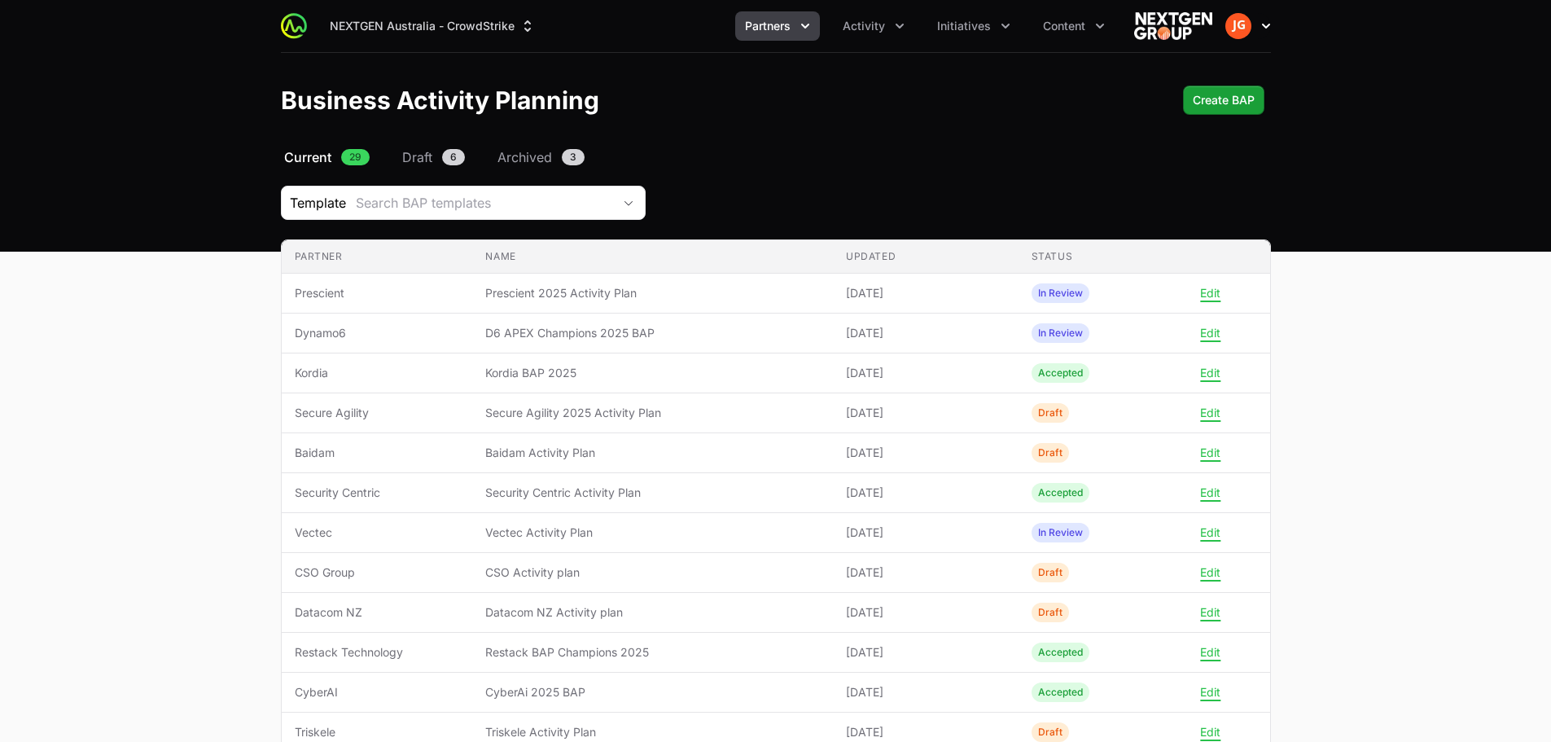
click at [1241, 20] on img "button" at bounding box center [1238, 26] width 26 height 26
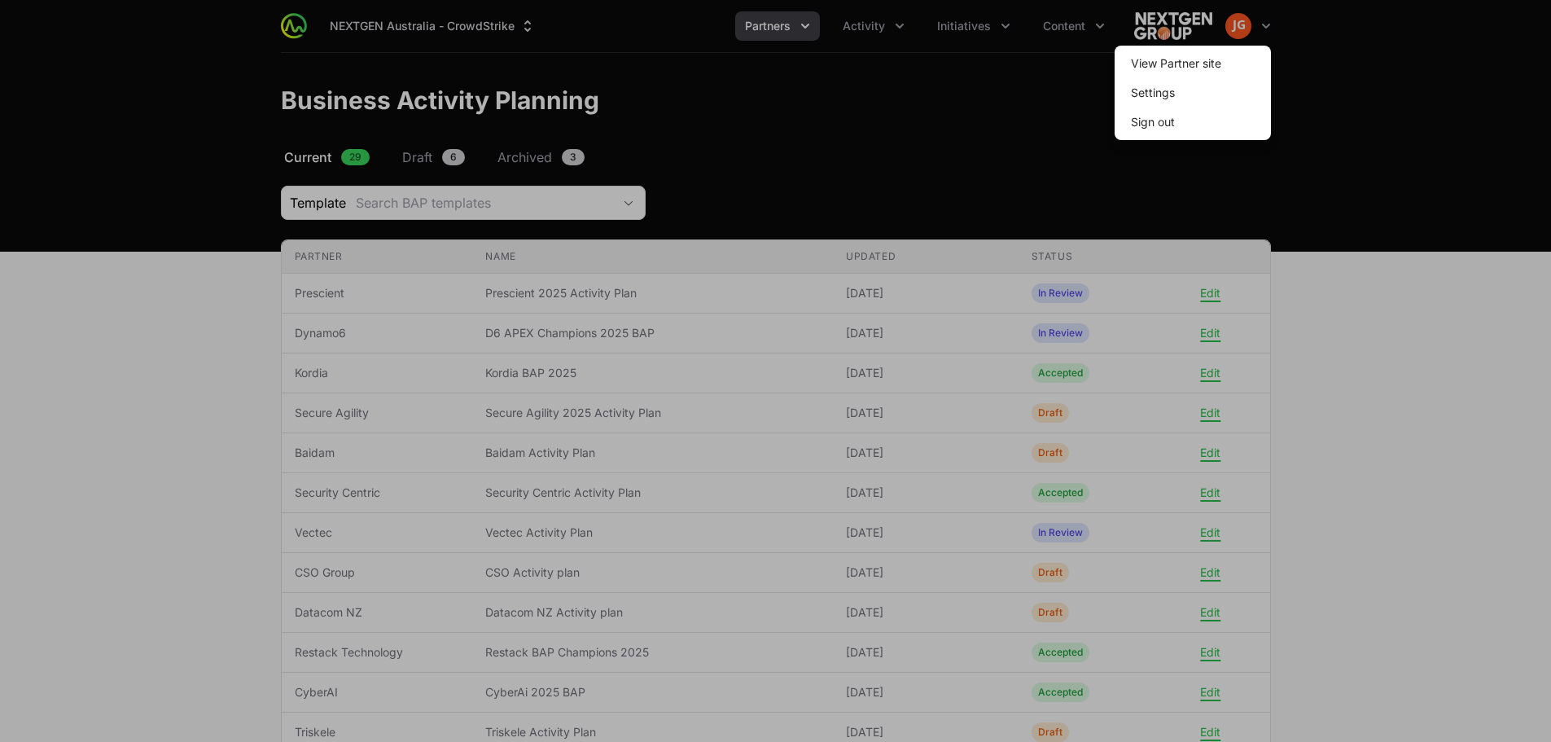
click at [1245, 22] on div at bounding box center [775, 371] width 1551 height 742
